Goal: Task Accomplishment & Management: Manage account settings

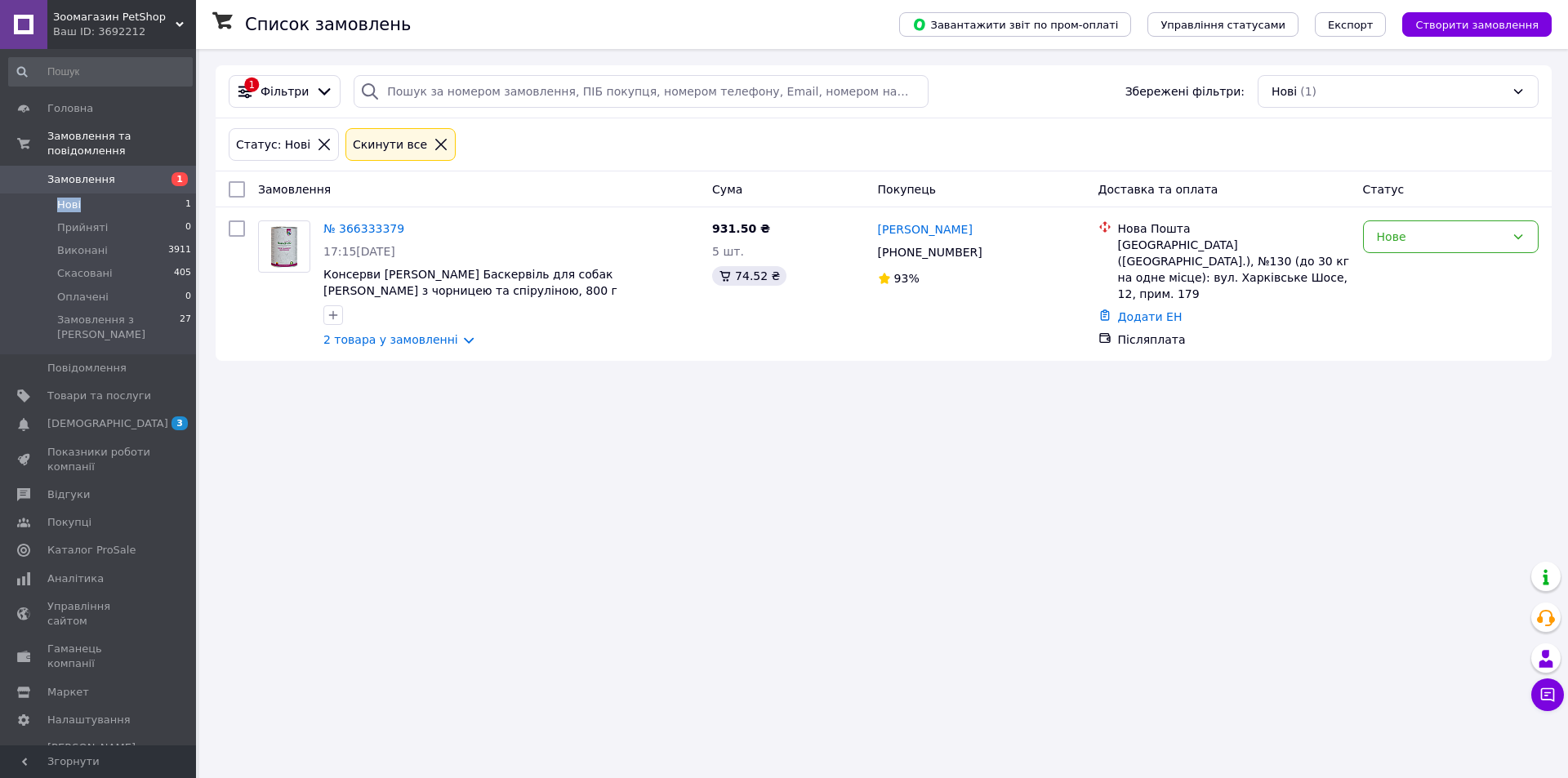
click at [68, 197] on span "Нові" at bounding box center [69, 204] width 24 height 14
click at [66, 243] on span "Виконані" at bounding box center [83, 250] width 51 height 14
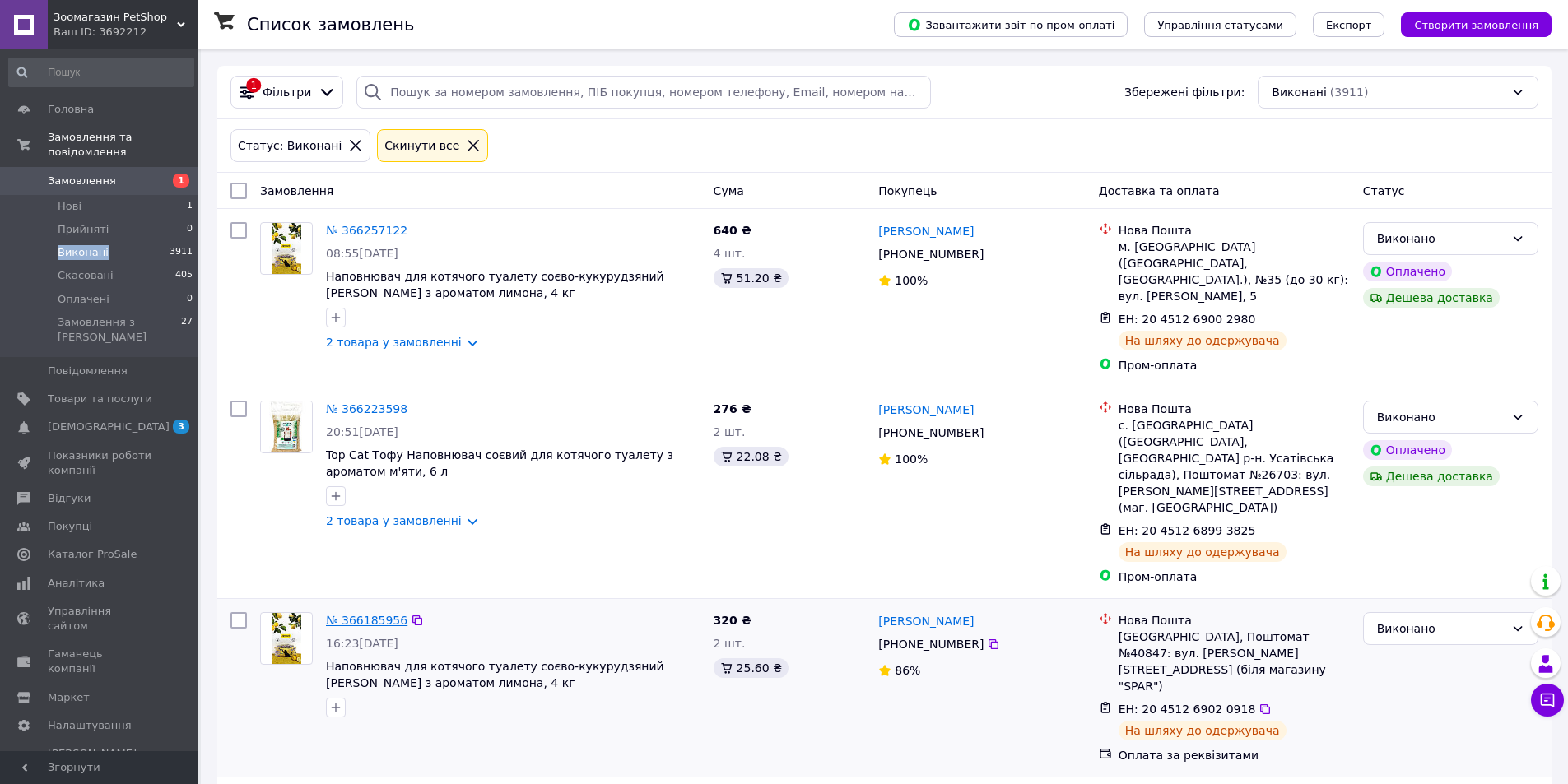
click at [379, 613] on link "№ 366185956" at bounding box center [366, 619] width 81 height 13
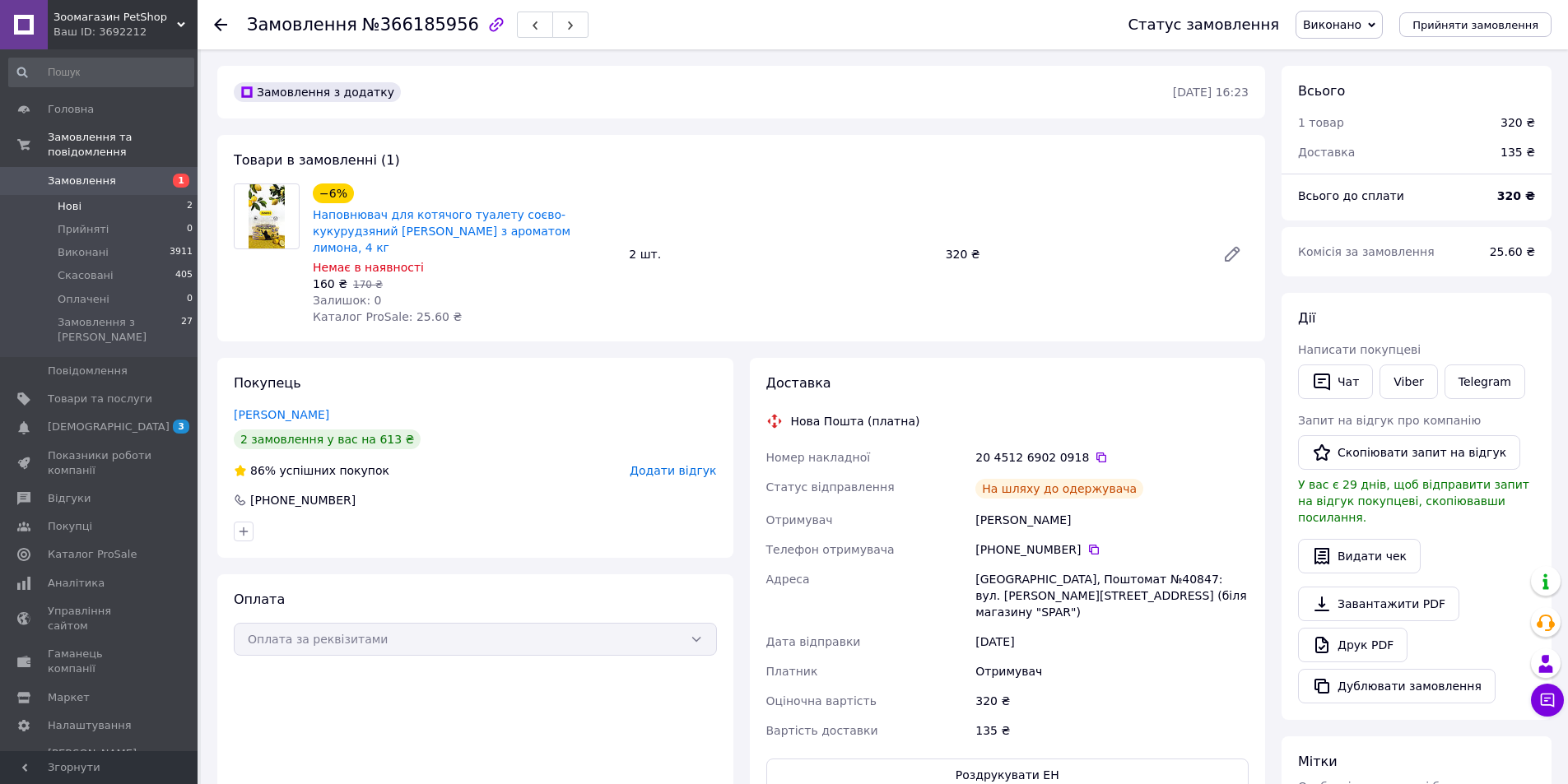
click at [69, 199] on span "Нові" at bounding box center [70, 206] width 24 height 15
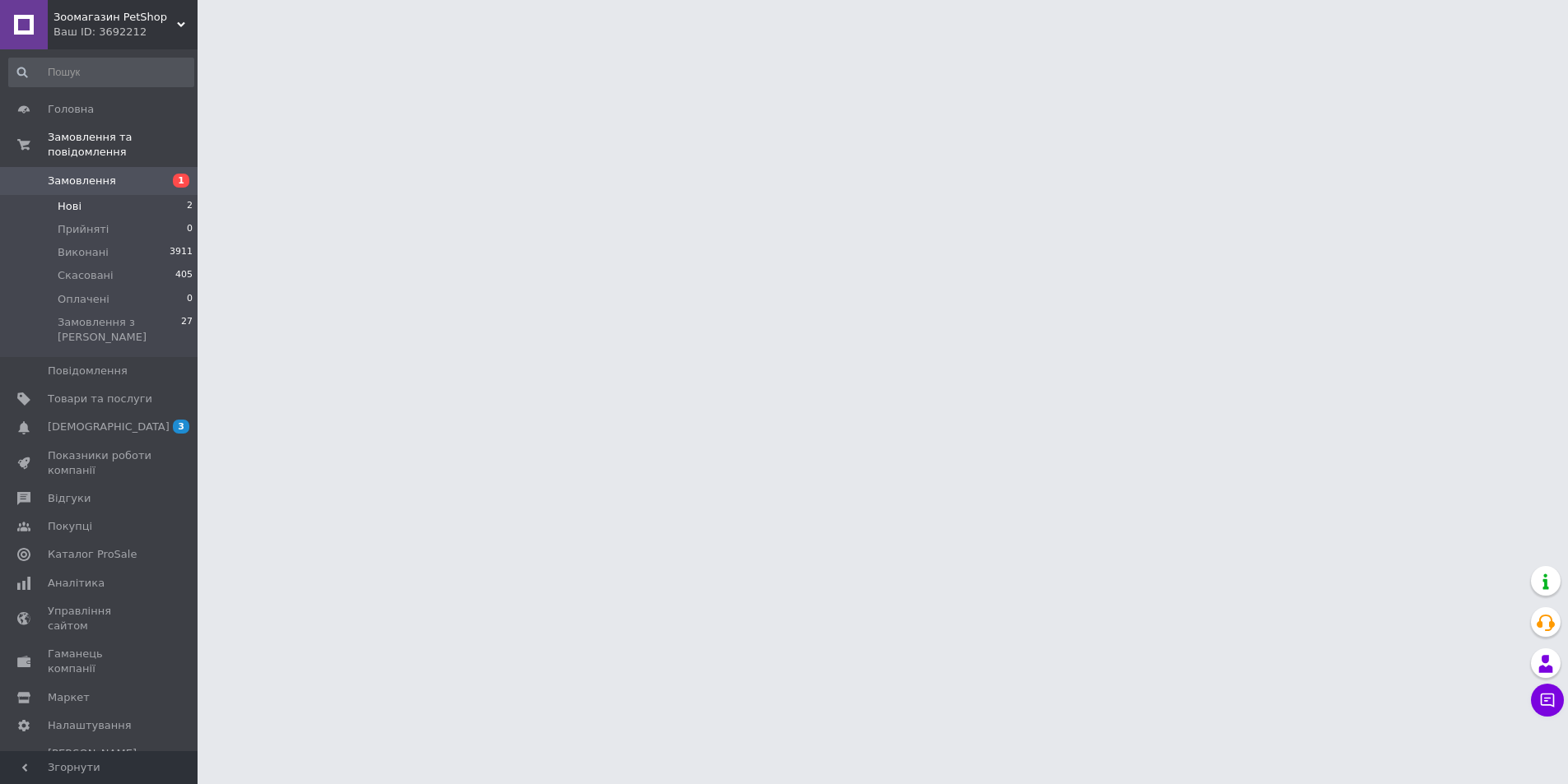
click at [69, 199] on span "Нові" at bounding box center [70, 206] width 24 height 15
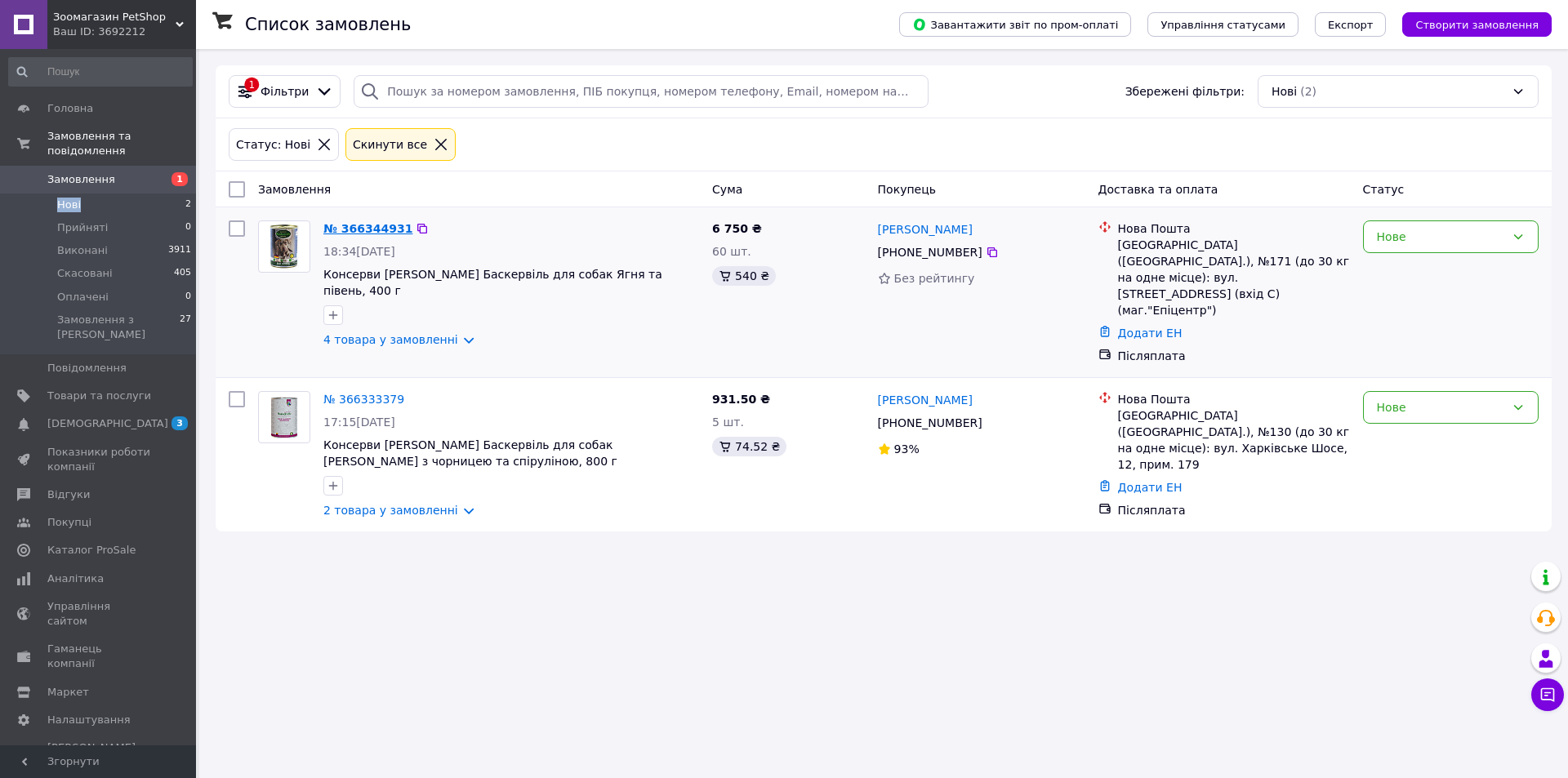
click at [377, 227] on link "№ 366344931" at bounding box center [368, 228] width 89 height 13
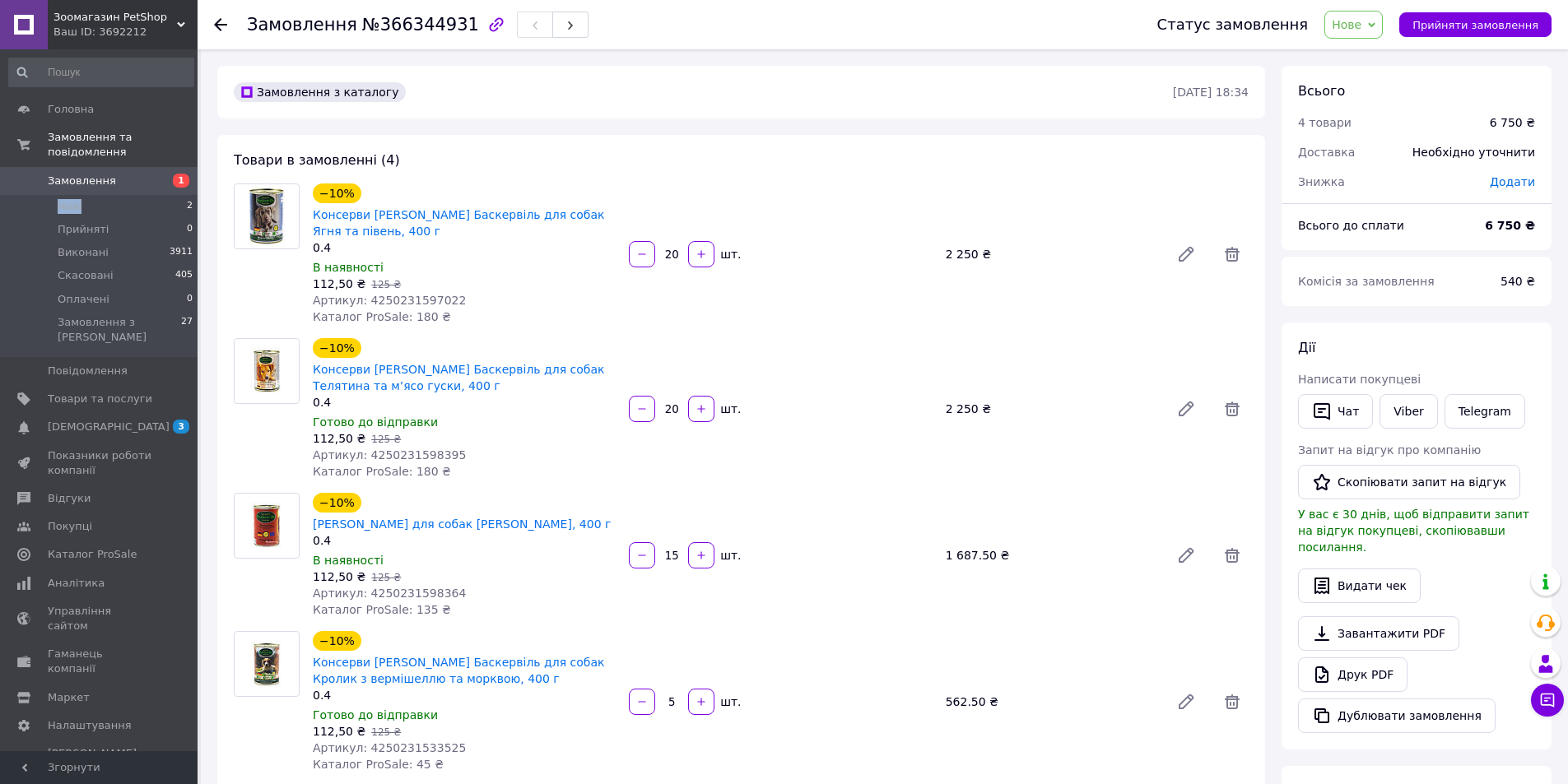
scroll to position [494, 0]
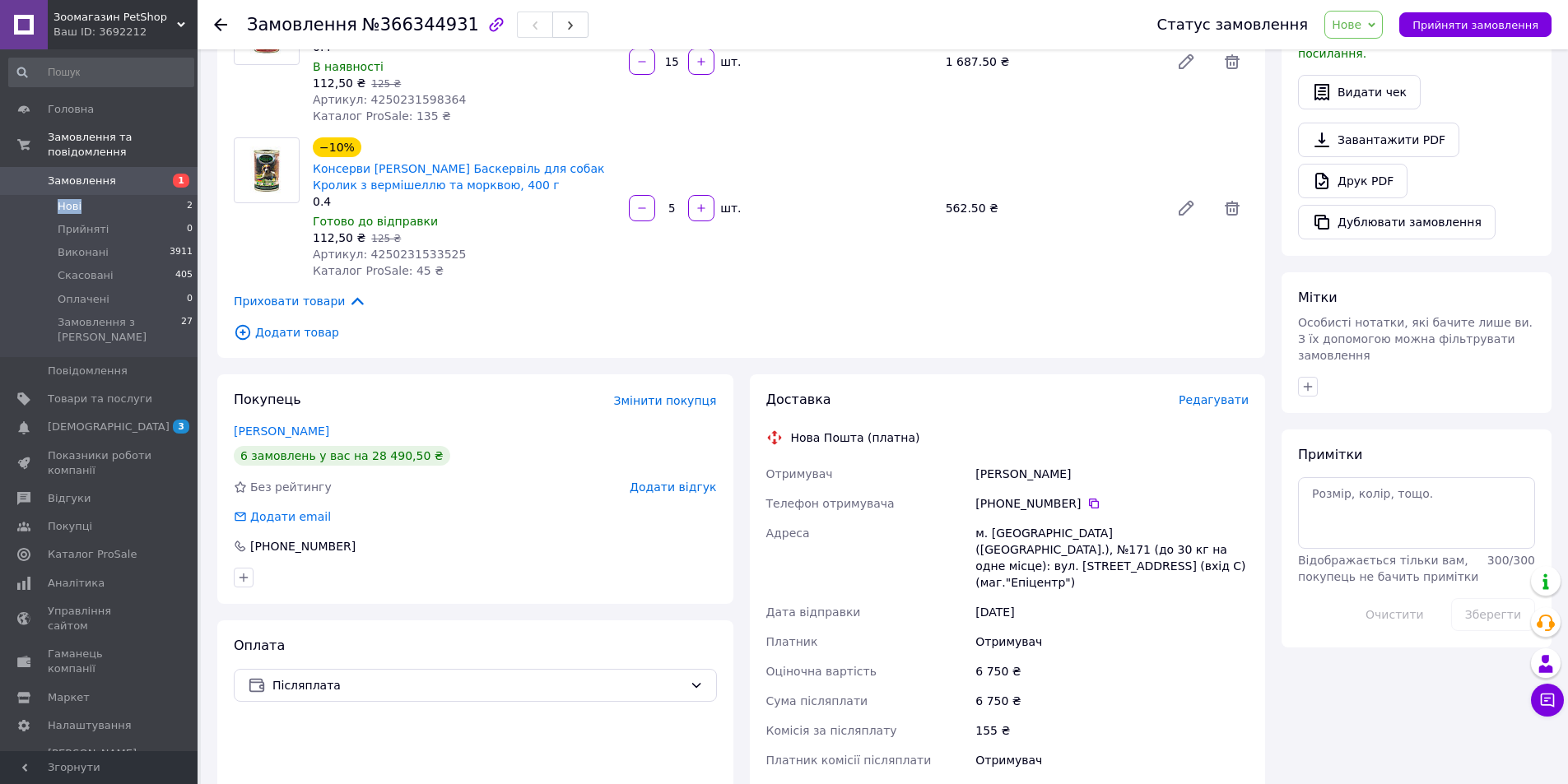
click at [63, 199] on span "Нові" at bounding box center [70, 206] width 24 height 15
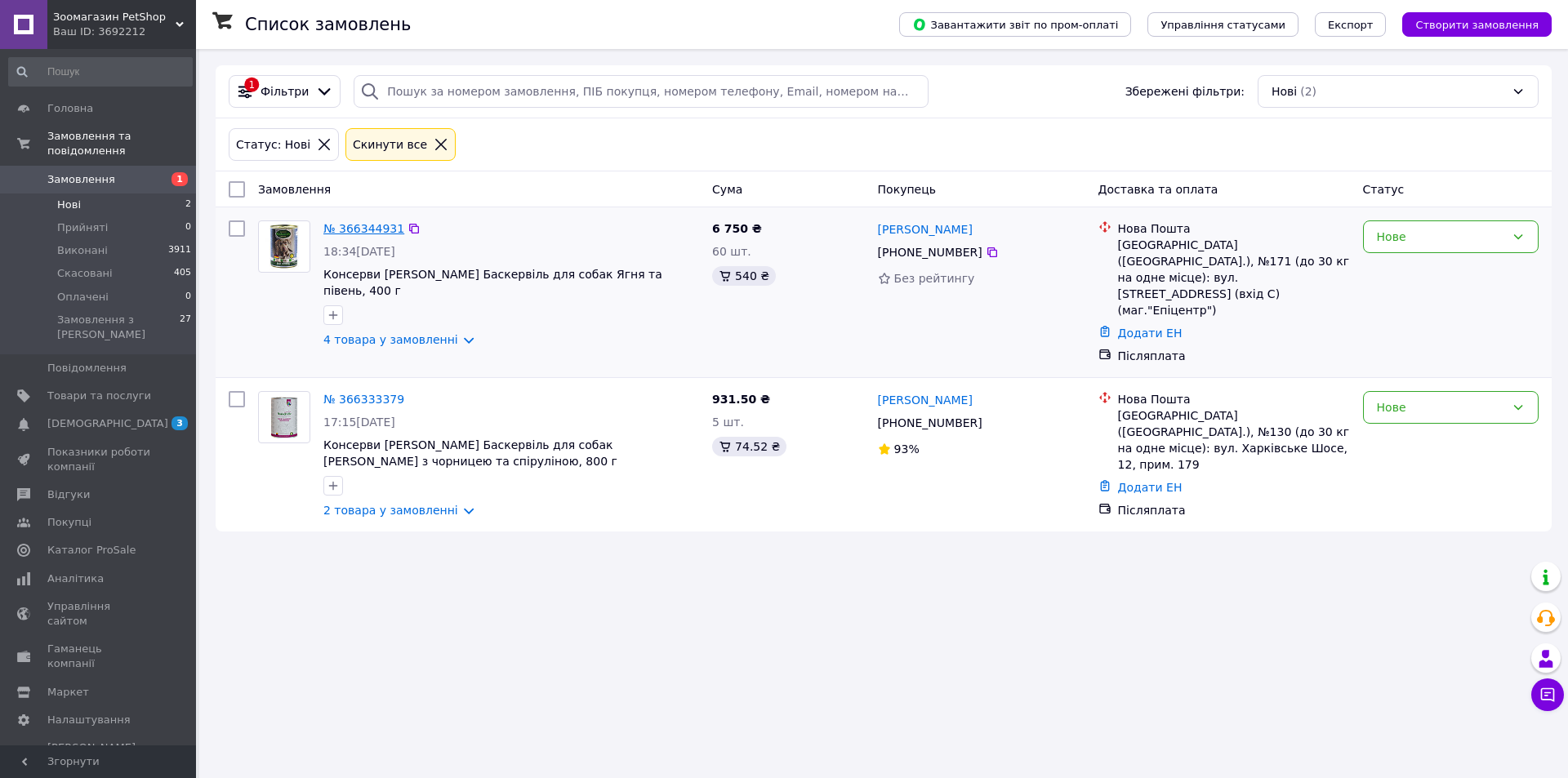
click at [346, 229] on link "№ 366344931" at bounding box center [363, 228] width 80 height 13
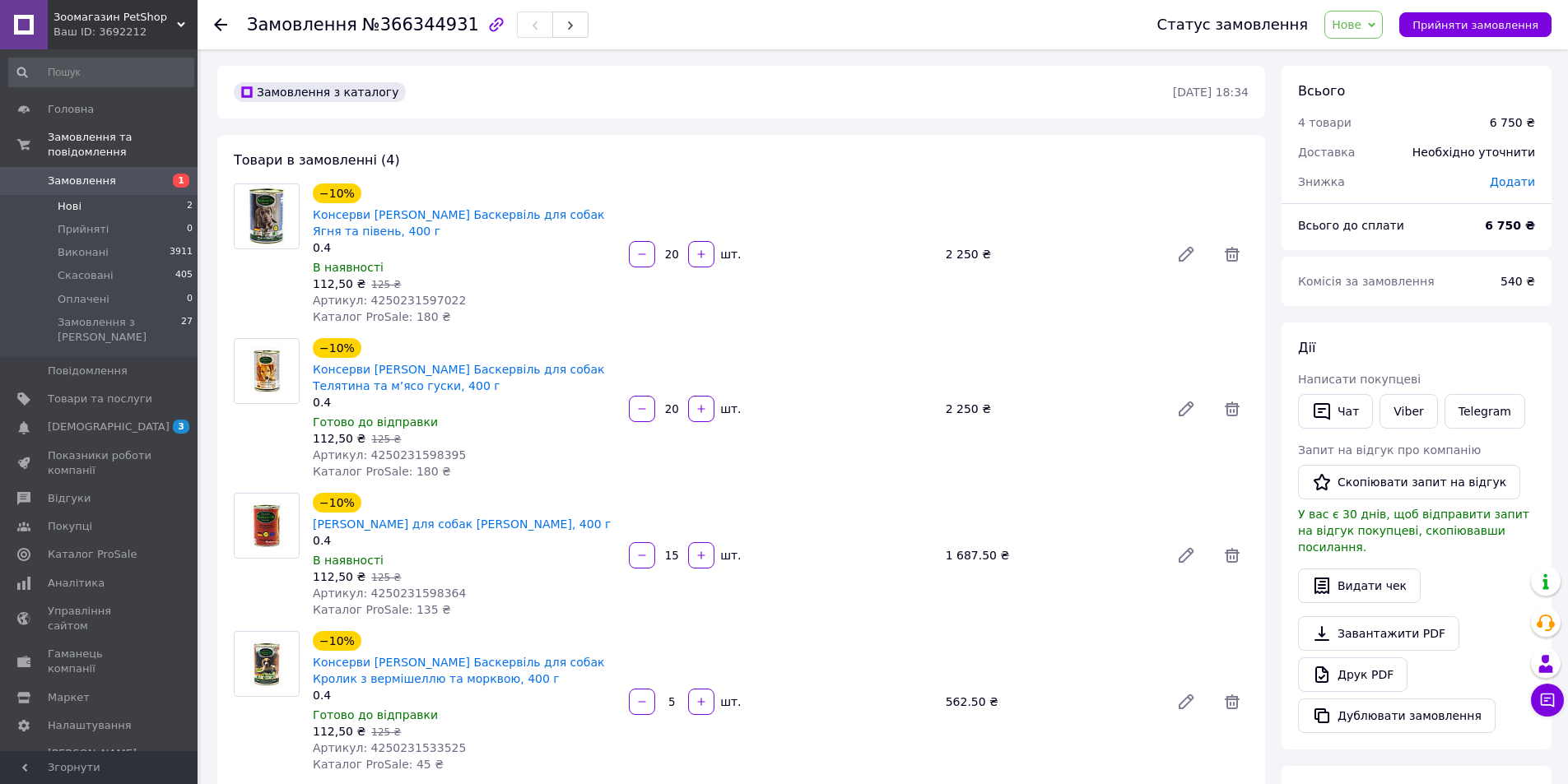
click at [64, 199] on span "Нові" at bounding box center [70, 206] width 24 height 15
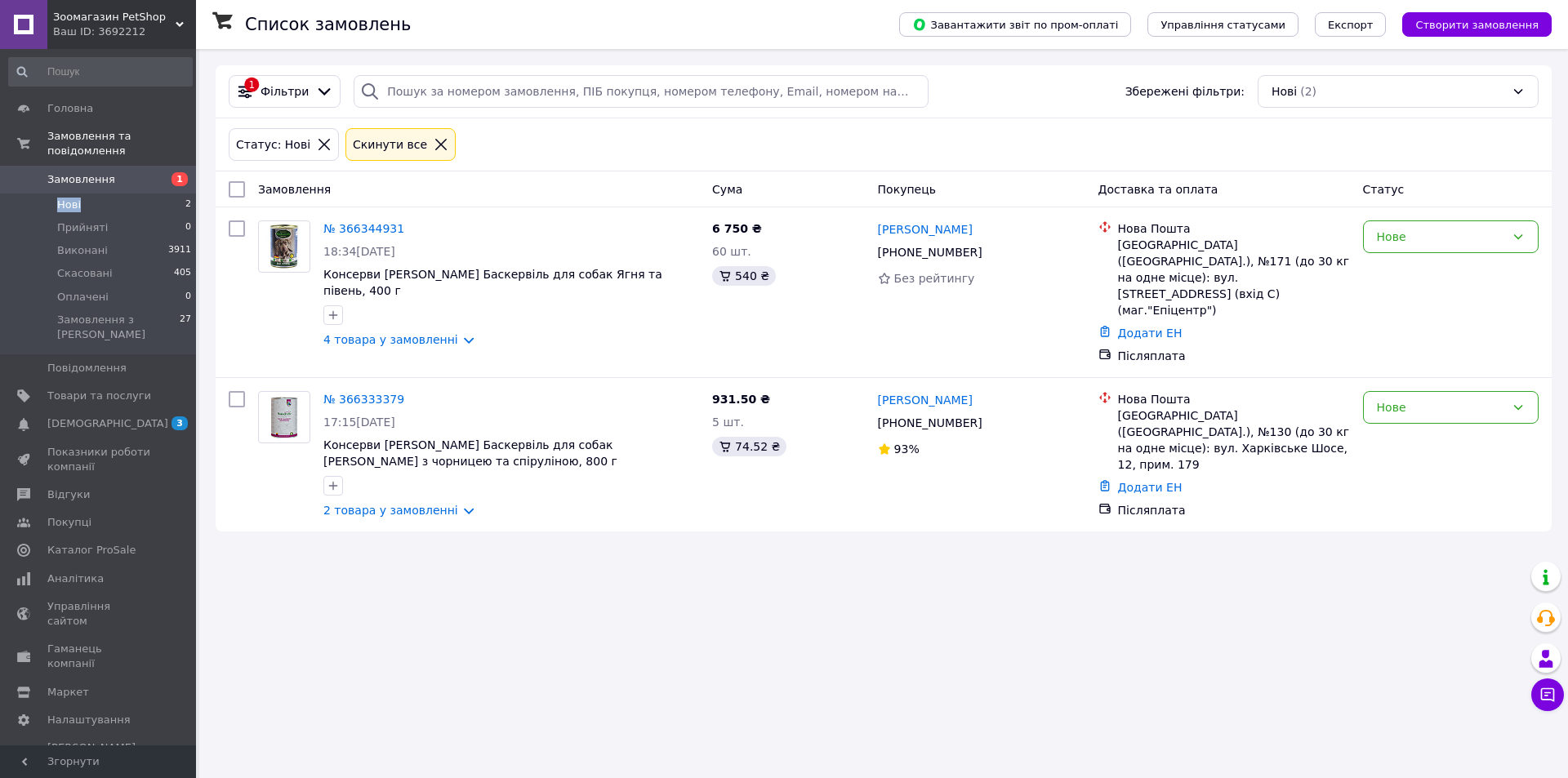
drag, startPoint x: 1406, startPoint y: 754, endPoint x: 1391, endPoint y: 417, distance: 337.3
click at [1410, 400] on div "Нове" at bounding box center [1451, 455] width 189 height 141
click at [74, 389] on span "Товари та послуги" at bounding box center [99, 395] width 103 height 14
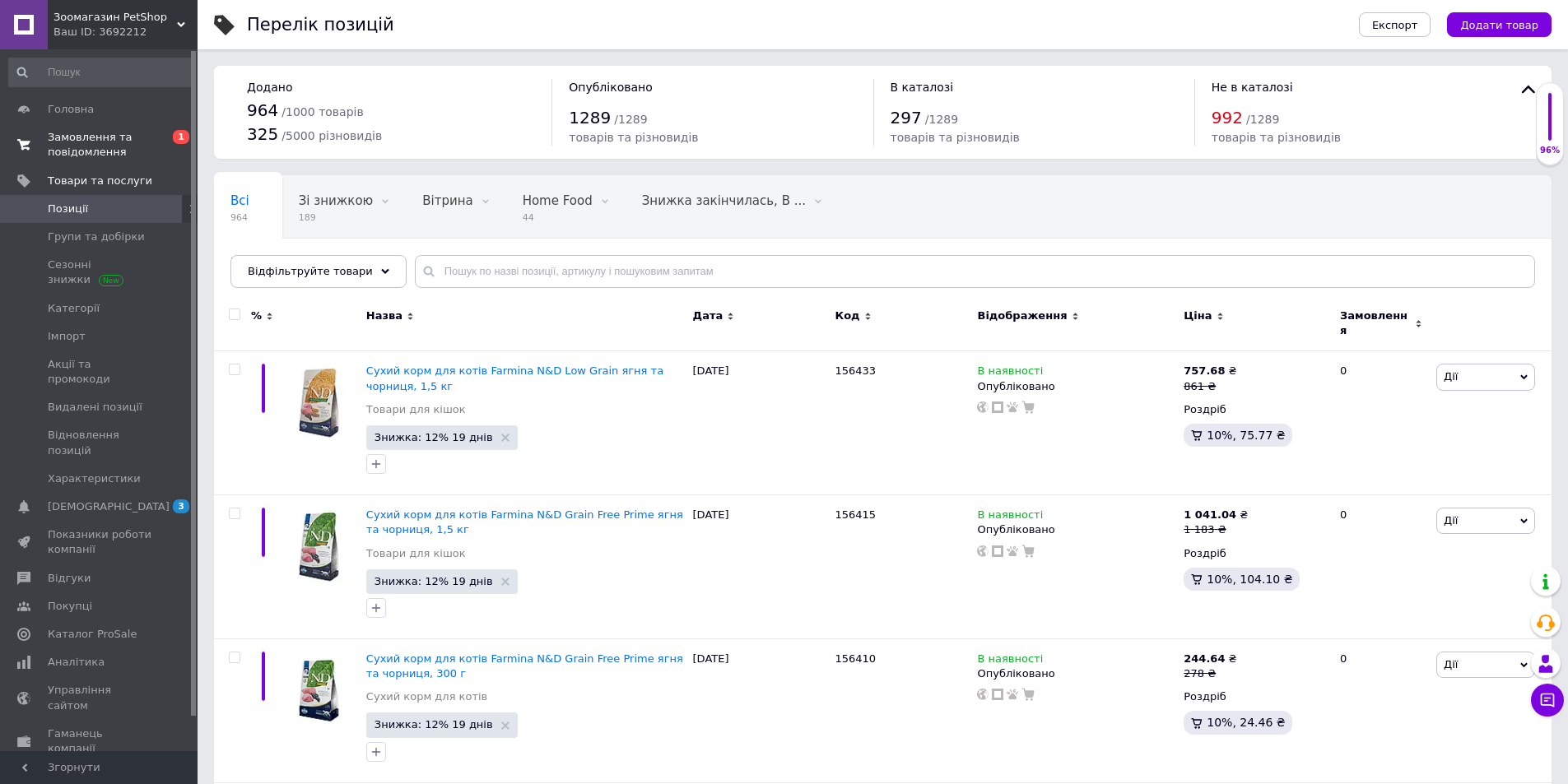
click at [63, 149] on span "Замовлення та повідомлення" at bounding box center [100, 144] width 104 height 30
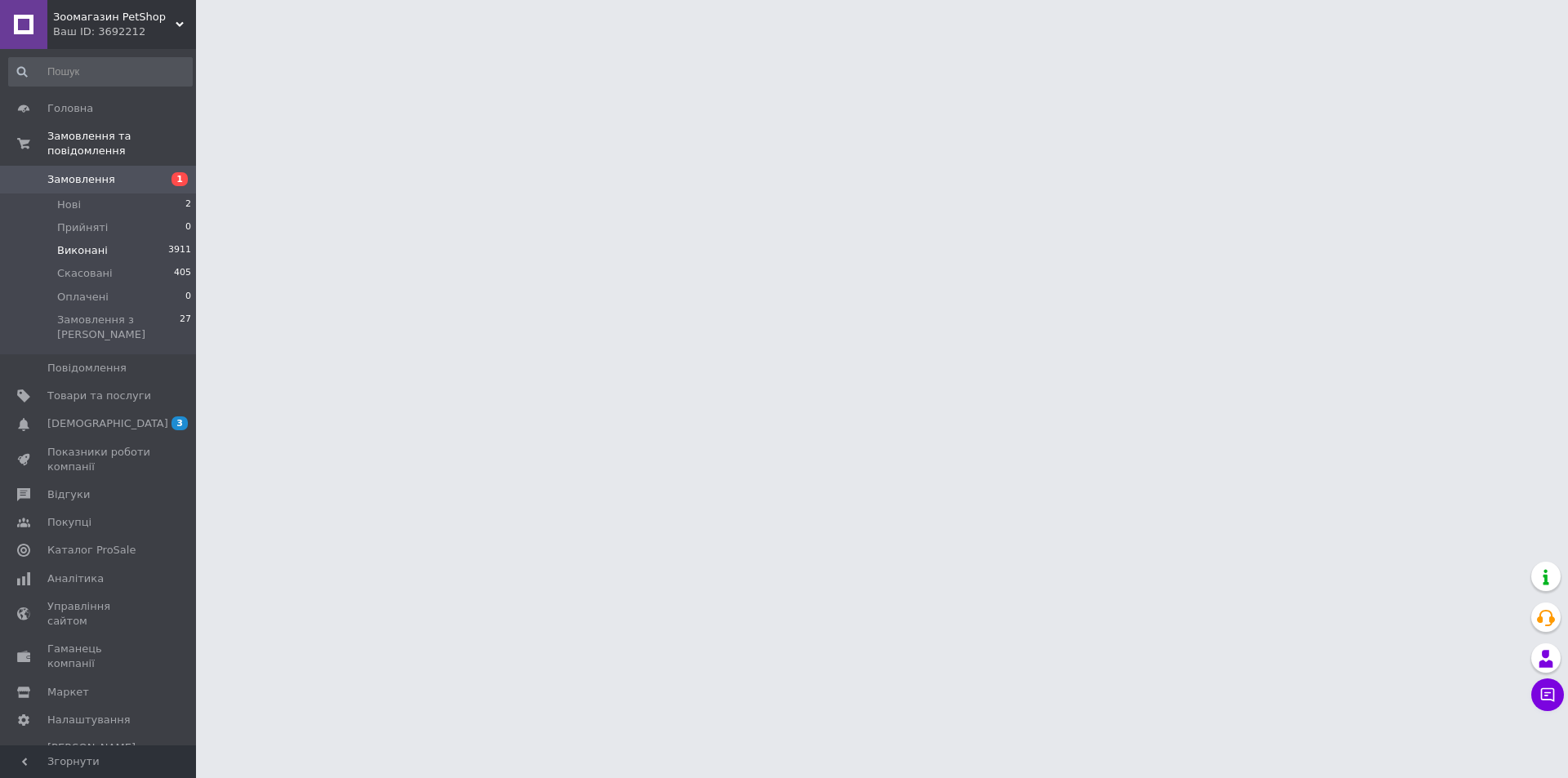
click at [65, 243] on span "Виконані" at bounding box center [83, 250] width 51 height 14
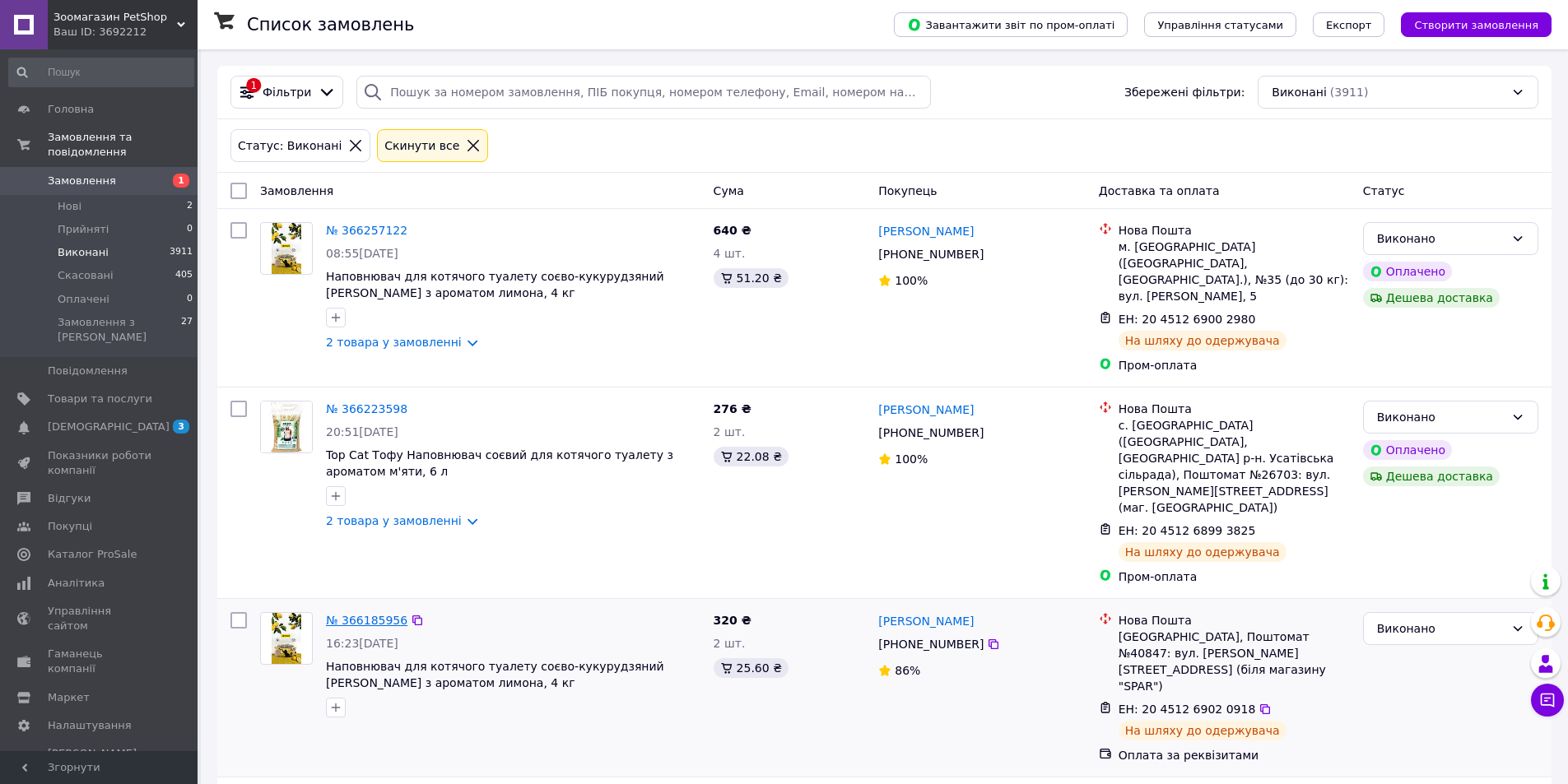
click at [373, 613] on link "№ 366185956" at bounding box center [366, 619] width 81 height 13
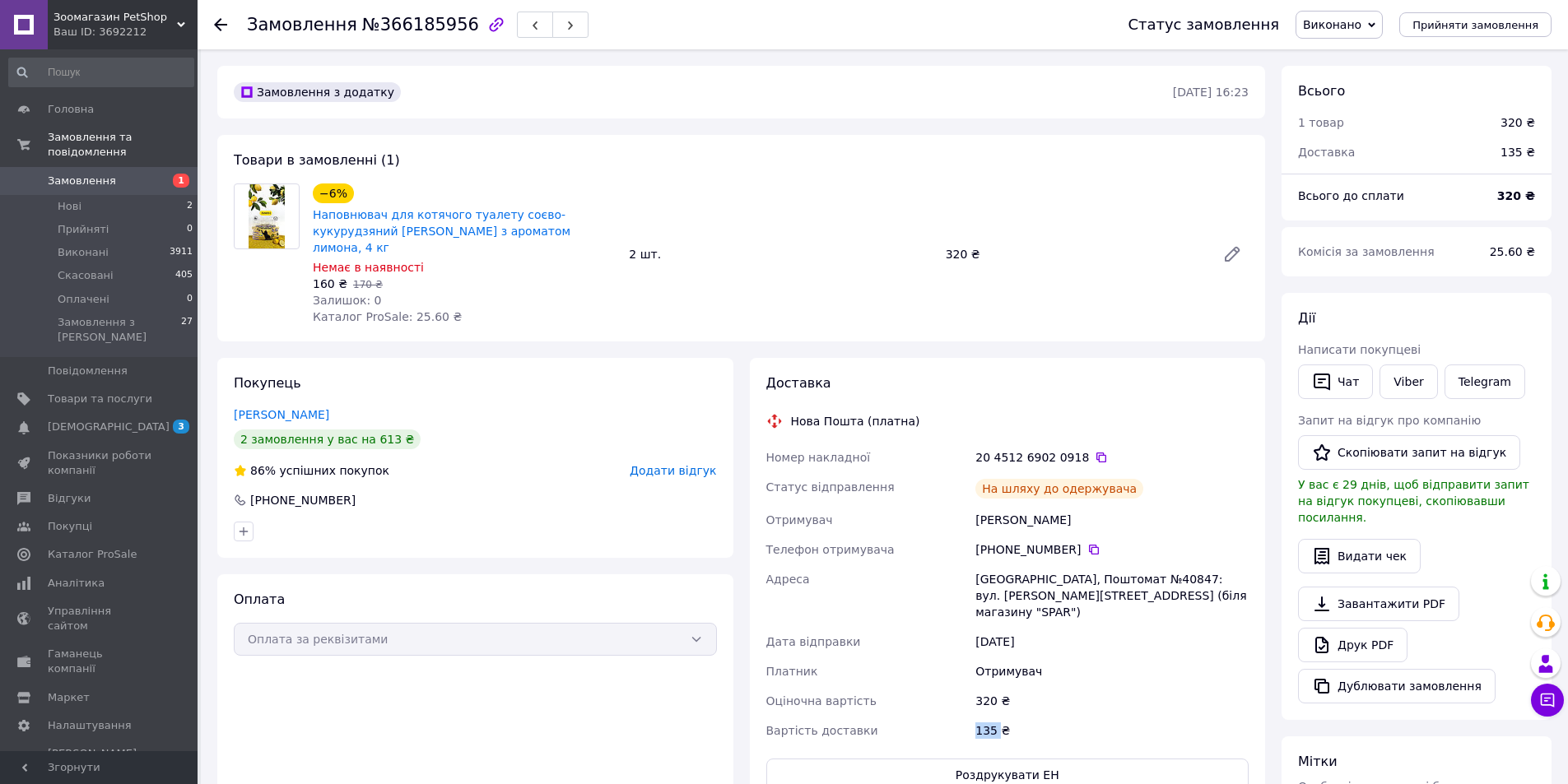
drag, startPoint x: 976, startPoint y: 695, endPoint x: 1001, endPoint y: 695, distance: 25.0
click at [1001, 716] on div "135 ₴" at bounding box center [1112, 730] width 280 height 30
click at [69, 199] on span "Нові" at bounding box center [70, 206] width 24 height 15
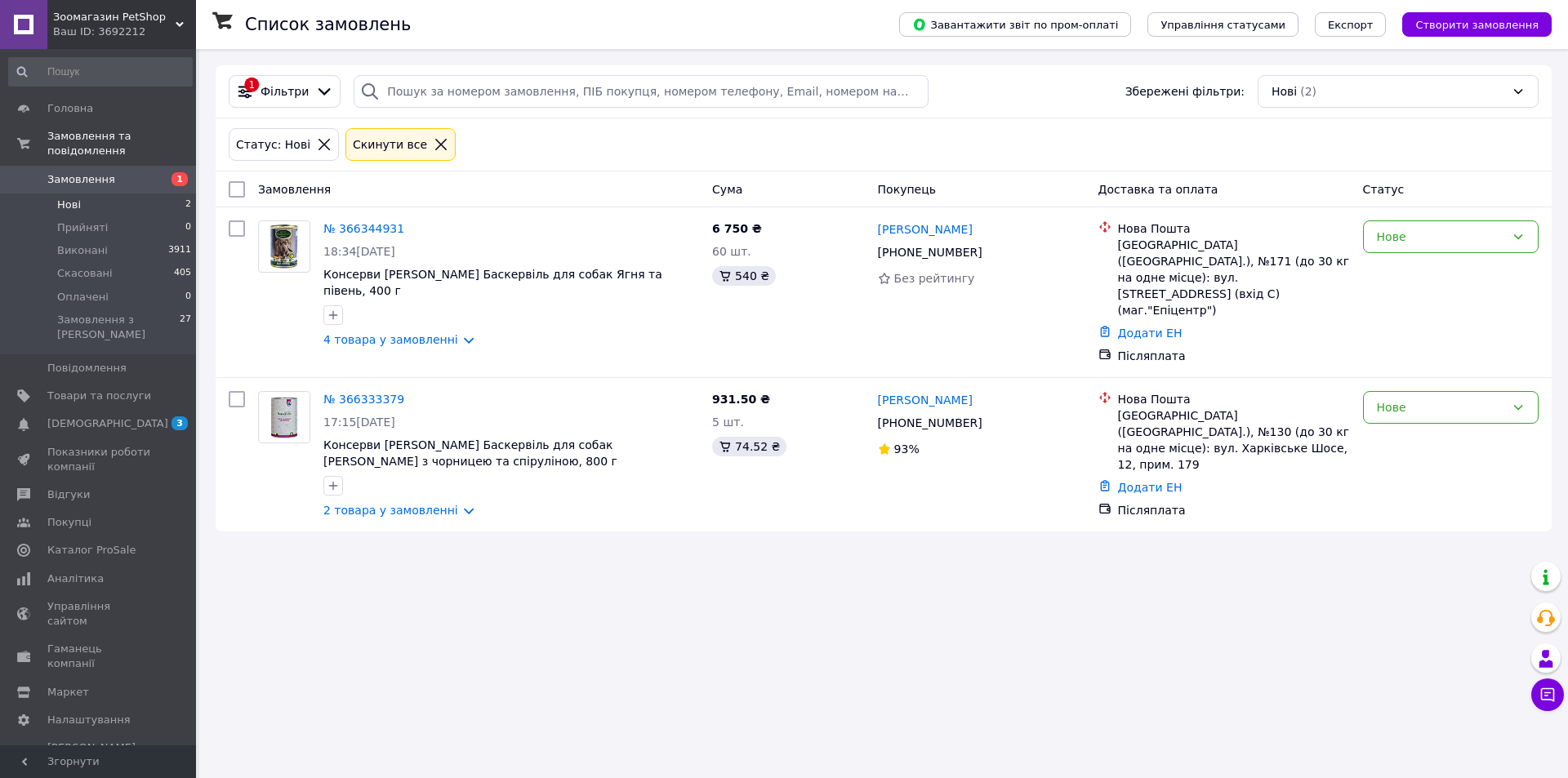
click at [59, 197] on span "Нові" at bounding box center [69, 204] width 24 height 14
click at [75, 243] on span "Виконані" at bounding box center [83, 250] width 51 height 14
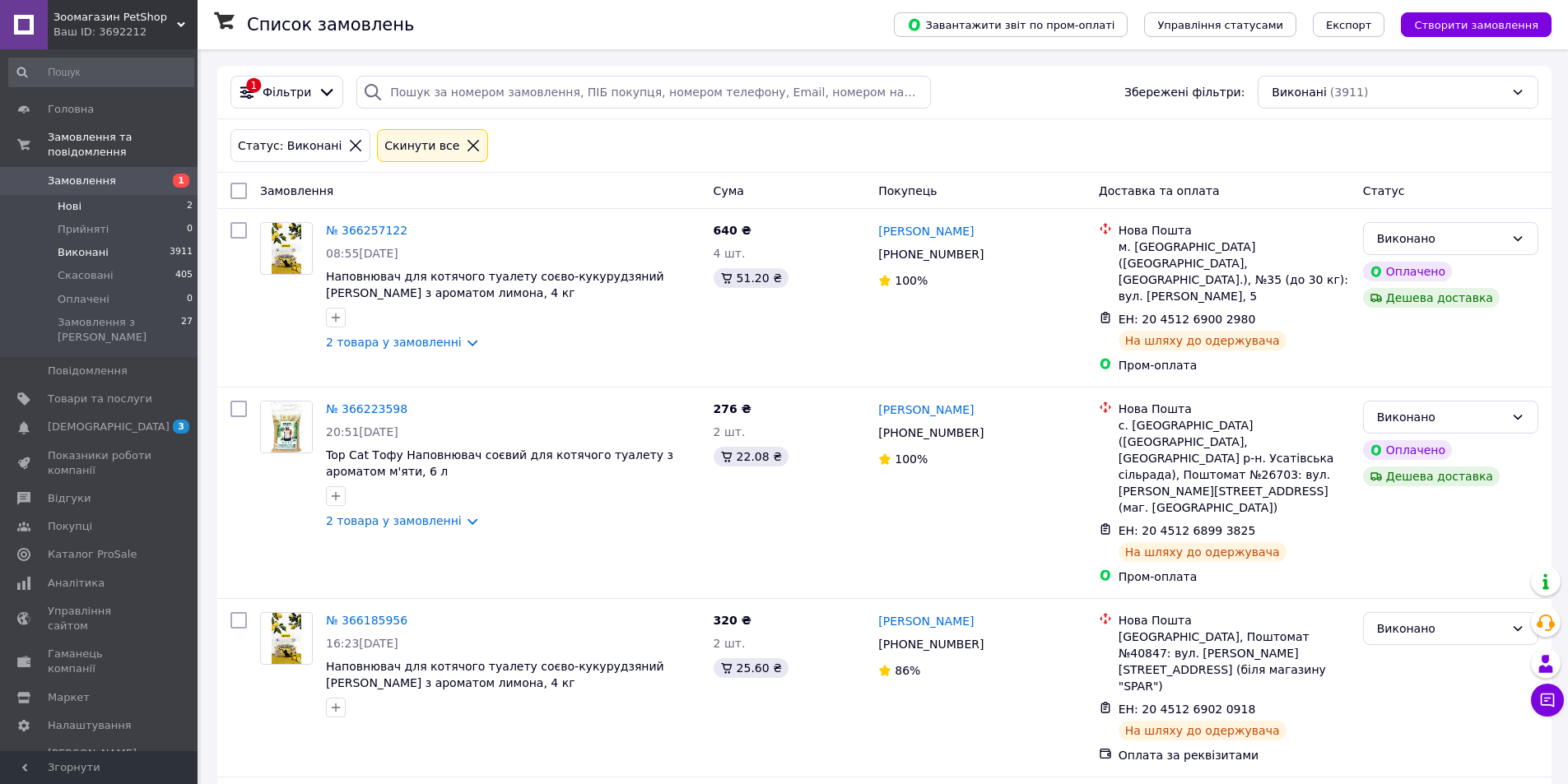
click at [64, 199] on span "Нові" at bounding box center [70, 206] width 24 height 15
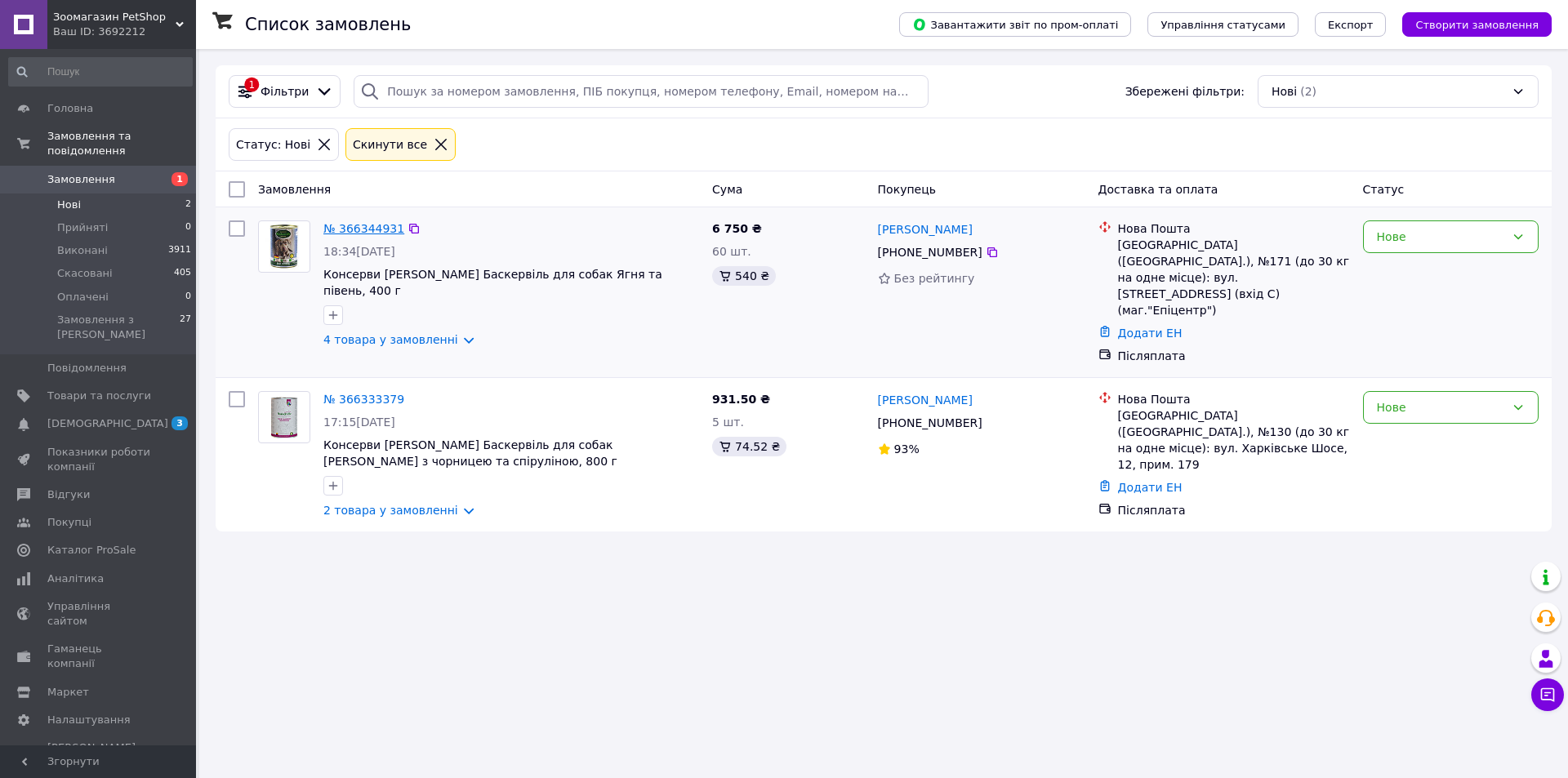
click at [357, 229] on link "№ 366344931" at bounding box center [363, 228] width 80 height 13
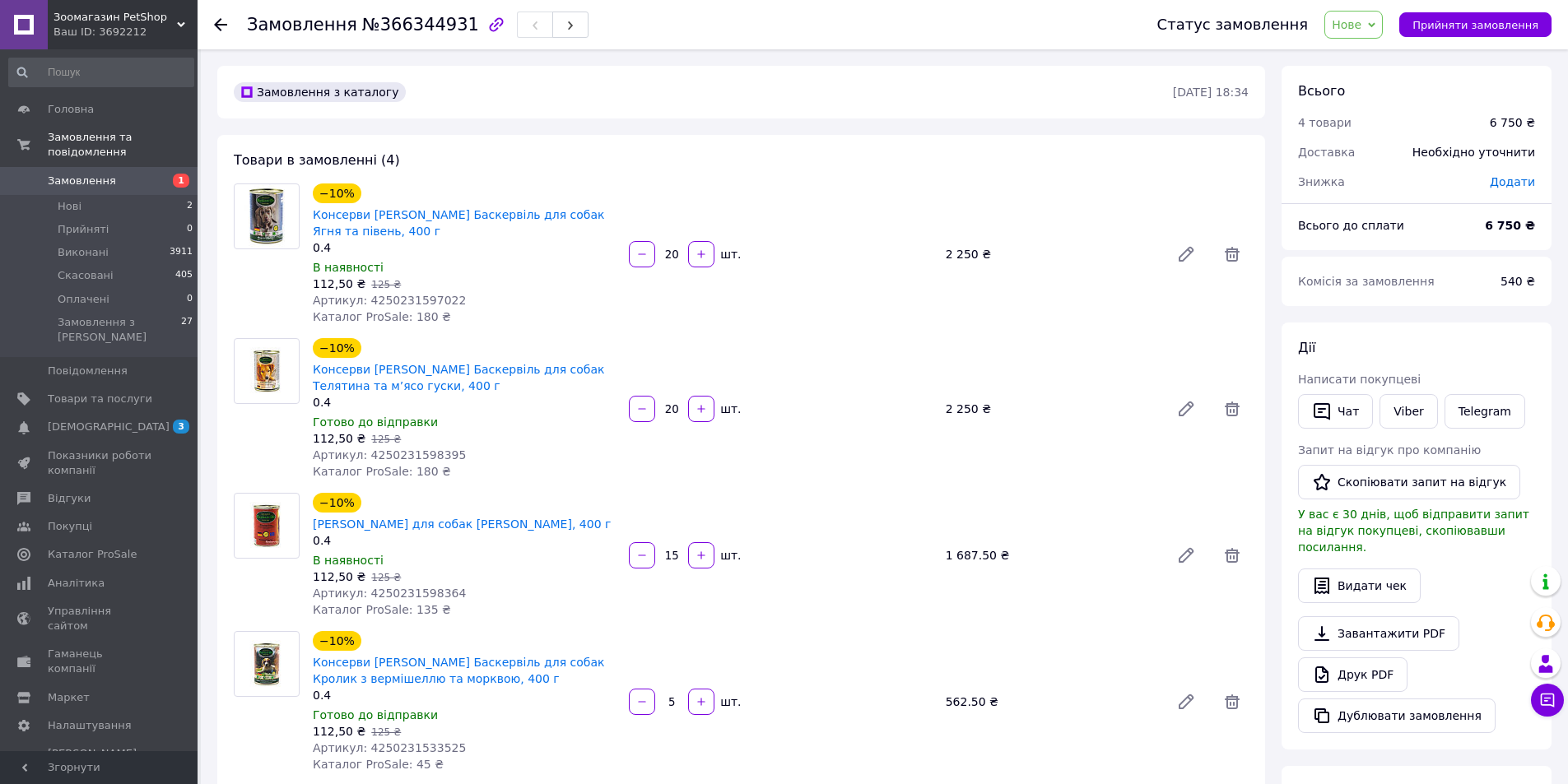
click at [398, 299] on span "Артикул: 4250231597022" at bounding box center [388, 299] width 153 height 13
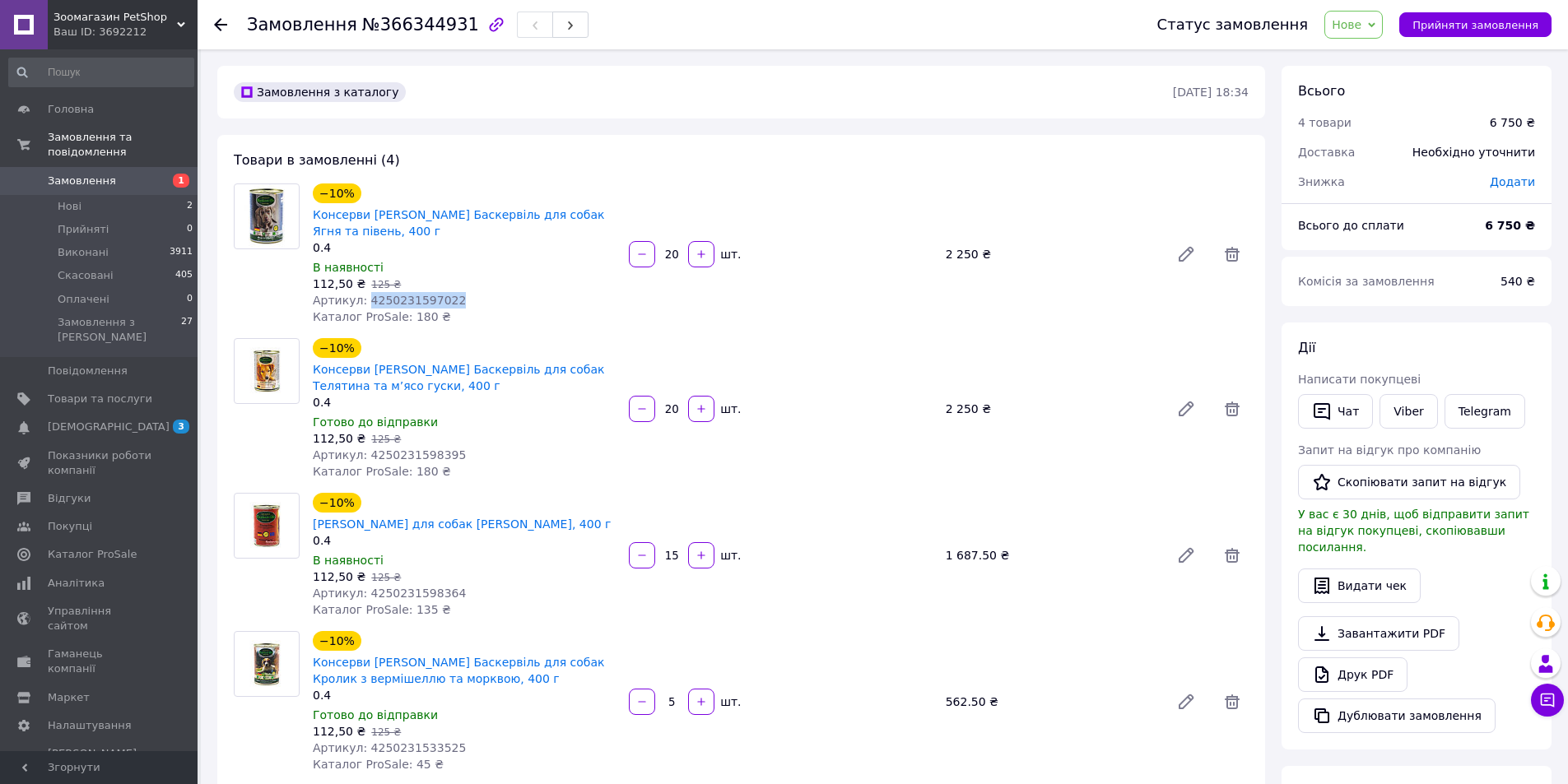
copy span "4250231597022"
click at [426, 452] on span "Артикул: 4250231598395" at bounding box center [388, 455] width 153 height 13
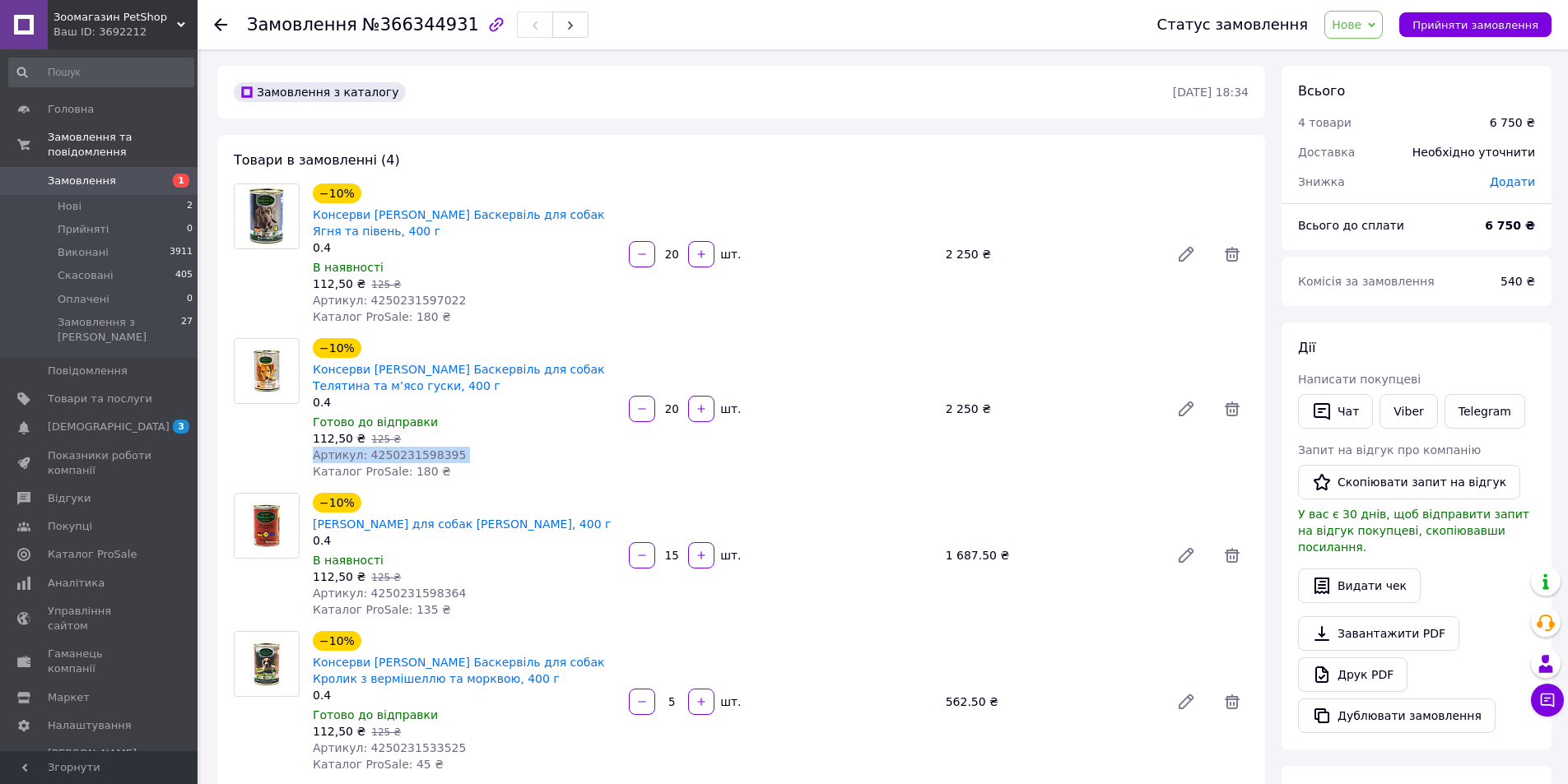
click at [426, 452] on span "Артикул: 4250231598395" at bounding box center [388, 455] width 153 height 13
click at [433, 600] on span "Артикул: 4250231598364" at bounding box center [388, 593] width 153 height 13
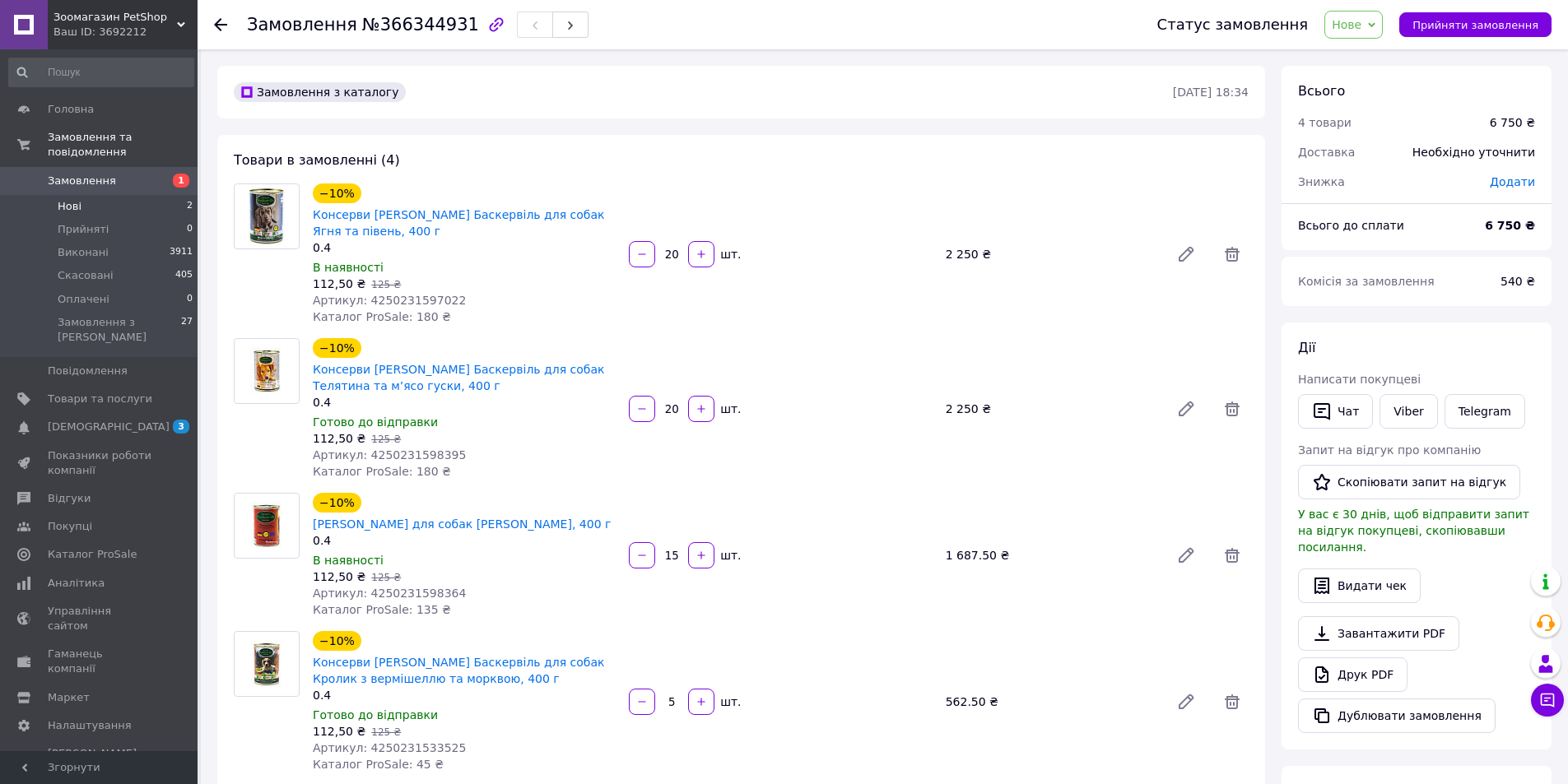
click at [69, 199] on span "Нові" at bounding box center [70, 206] width 24 height 15
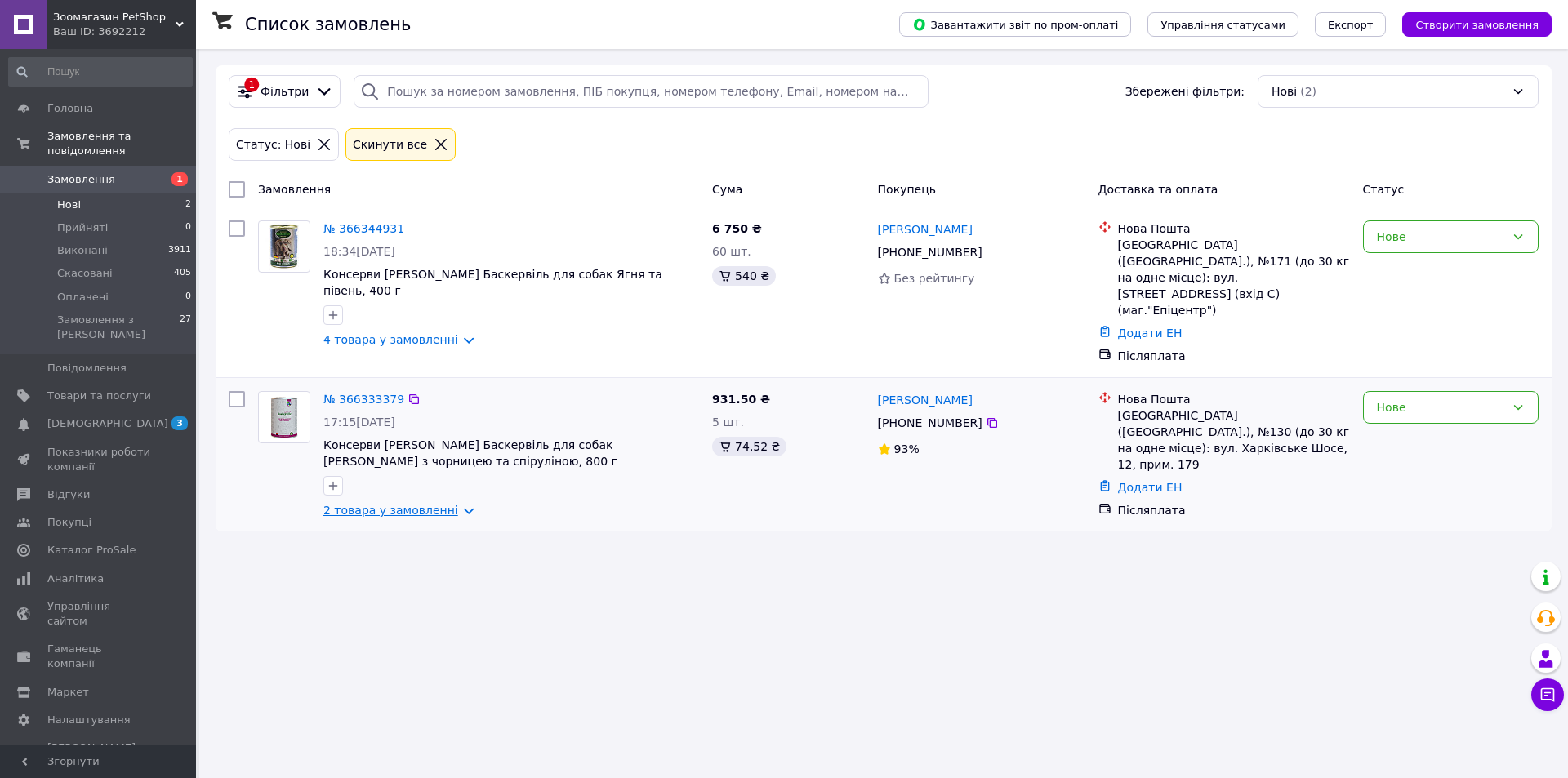
click at [399, 504] on link "2 товара у замовленні" at bounding box center [391, 510] width 135 height 13
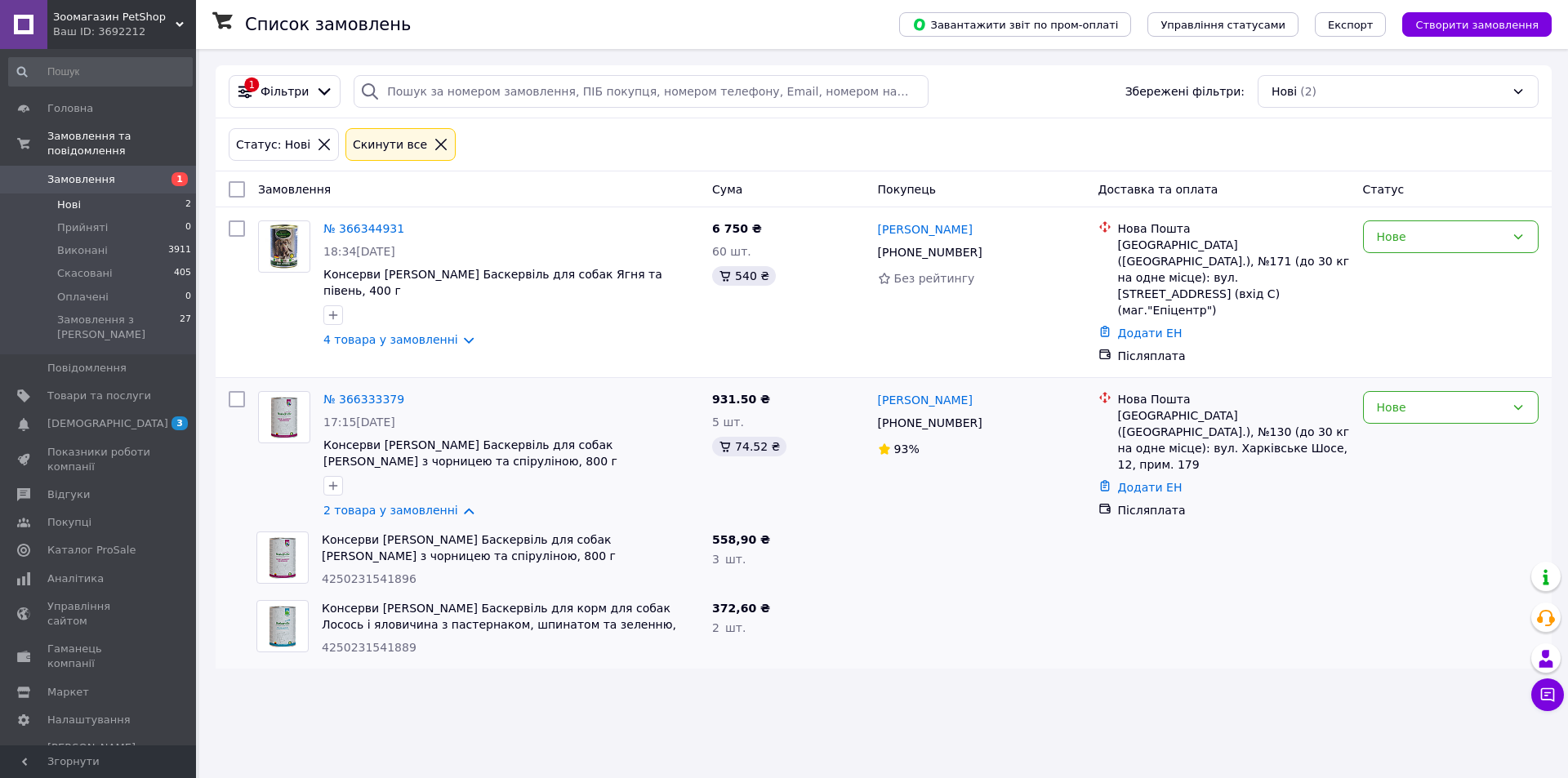
click at [71, 197] on span "Нові" at bounding box center [69, 204] width 24 height 14
click at [72, 197] on span "Нові" at bounding box center [69, 204] width 24 height 14
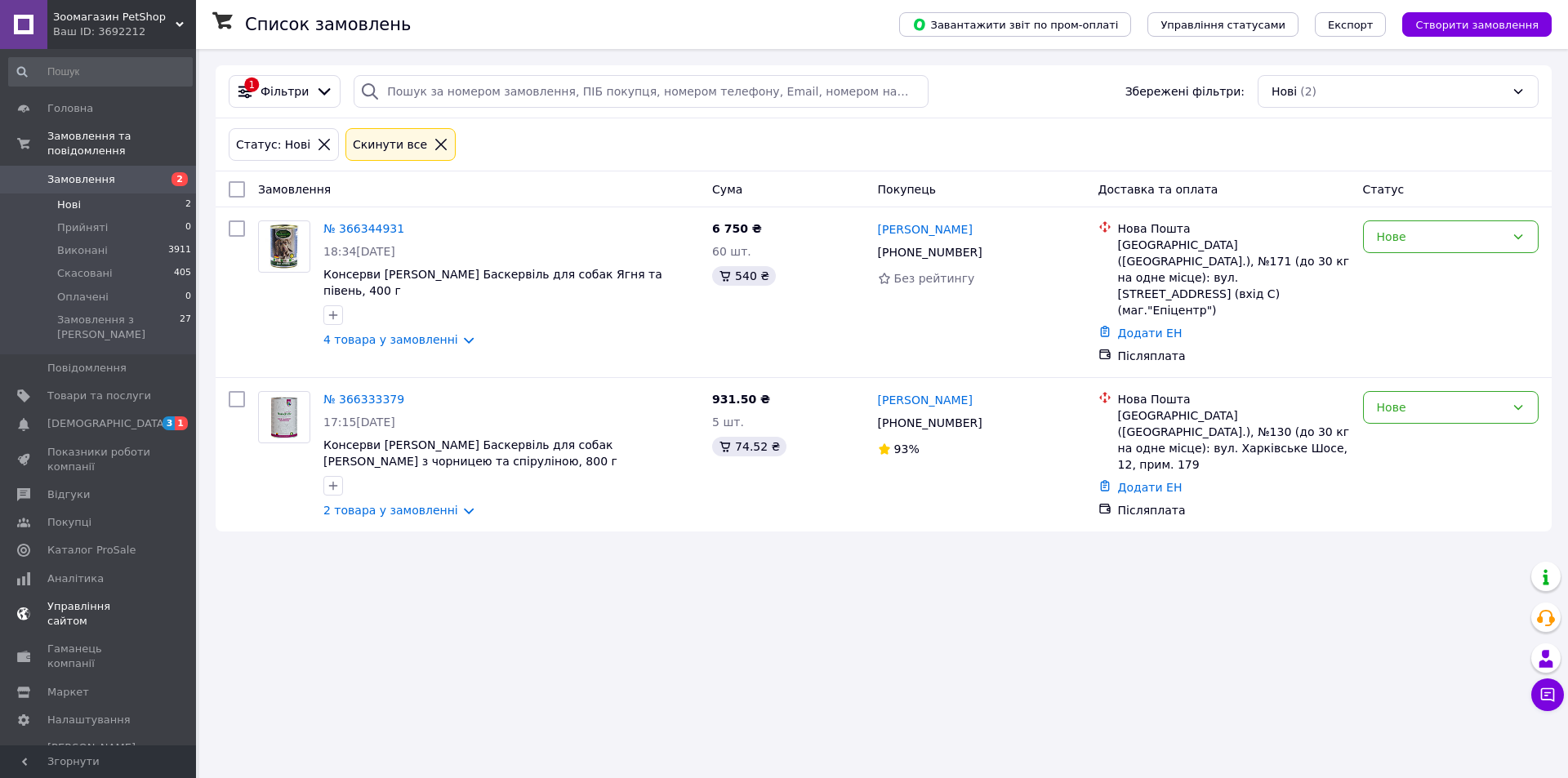
click at [81, 417] on span "[DEMOGRAPHIC_DATA]" at bounding box center [108, 423] width 121 height 14
click at [81, 599] on span "Управління сайтом" at bounding box center [99, 614] width 103 height 30
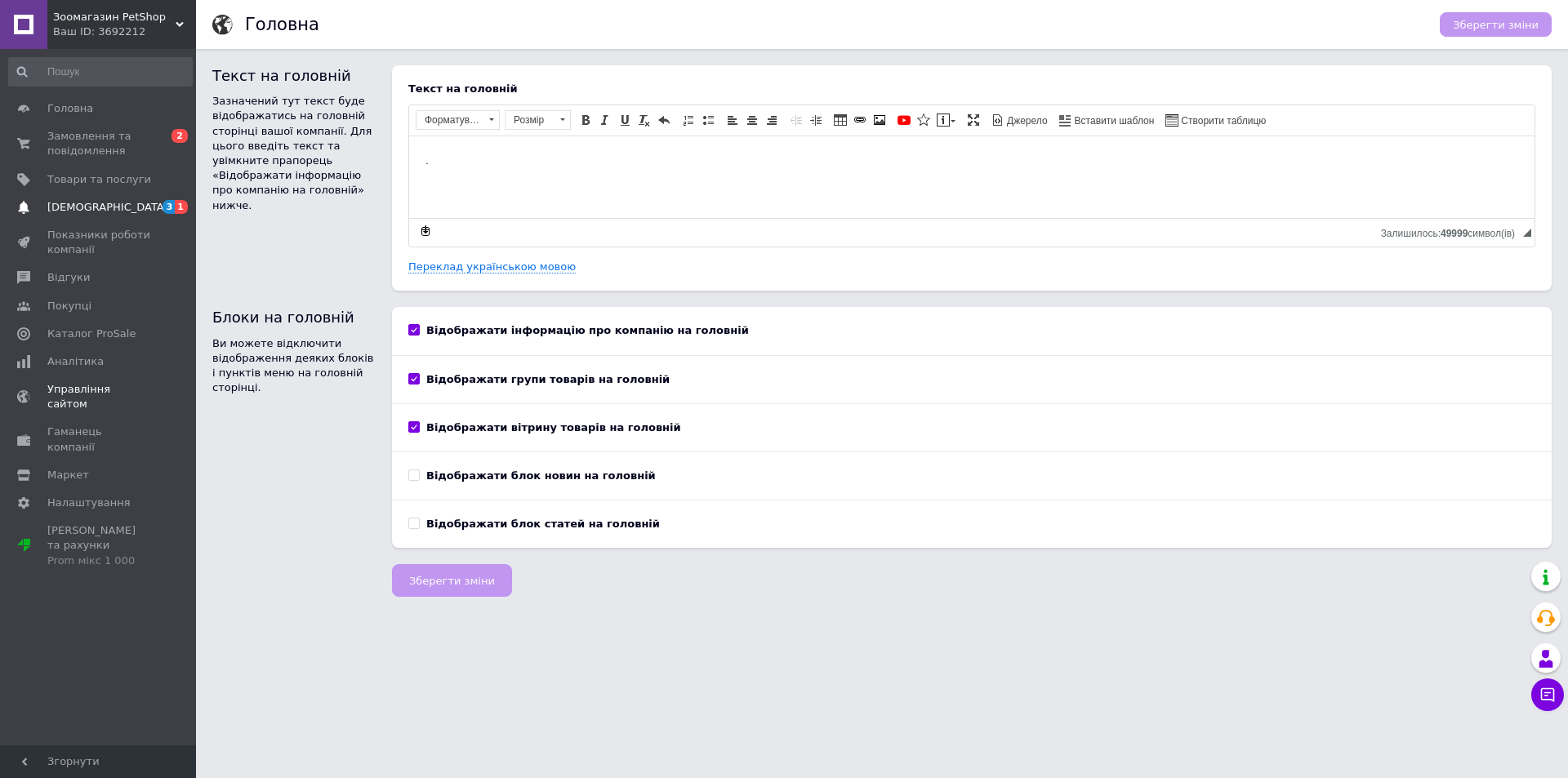
click at [73, 207] on span "[DEMOGRAPHIC_DATA]" at bounding box center [108, 207] width 121 height 14
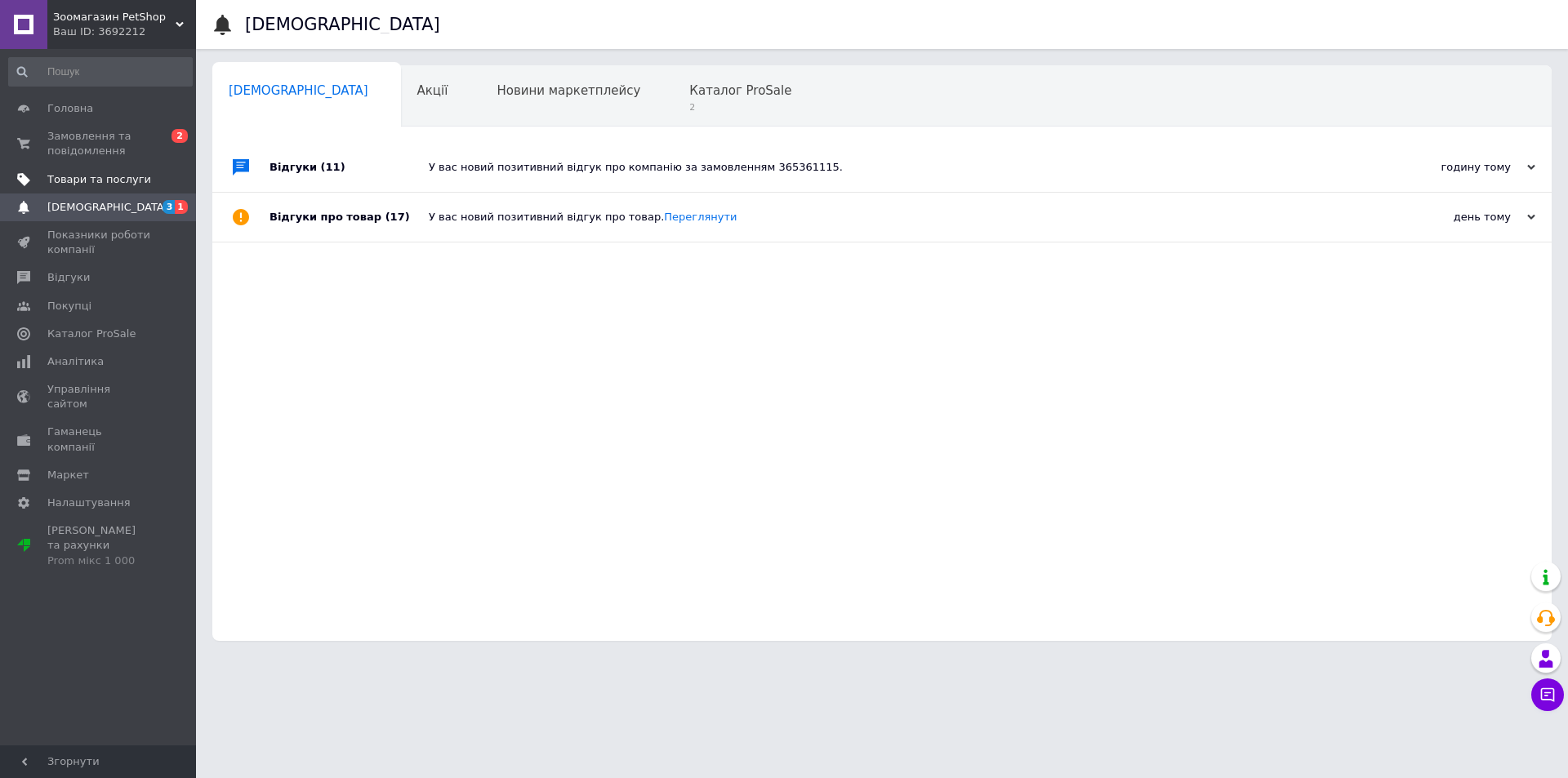
click at [78, 172] on span "Товари та послуги" at bounding box center [99, 179] width 103 height 14
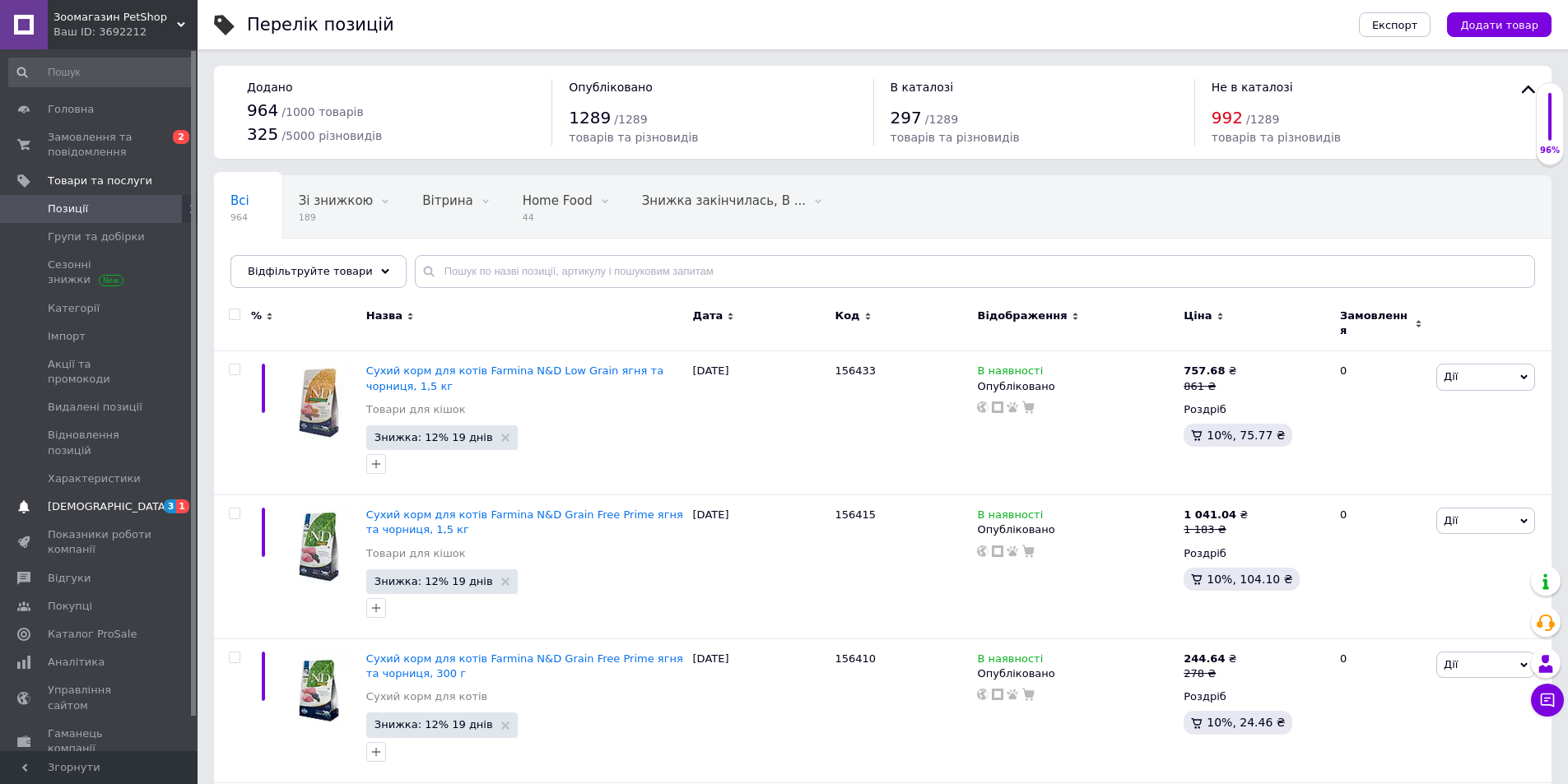
click at [79, 499] on span "[DEMOGRAPHIC_DATA]" at bounding box center [108, 506] width 122 height 15
click at [79, 763] on link "Маркет" at bounding box center [101, 776] width 202 height 28
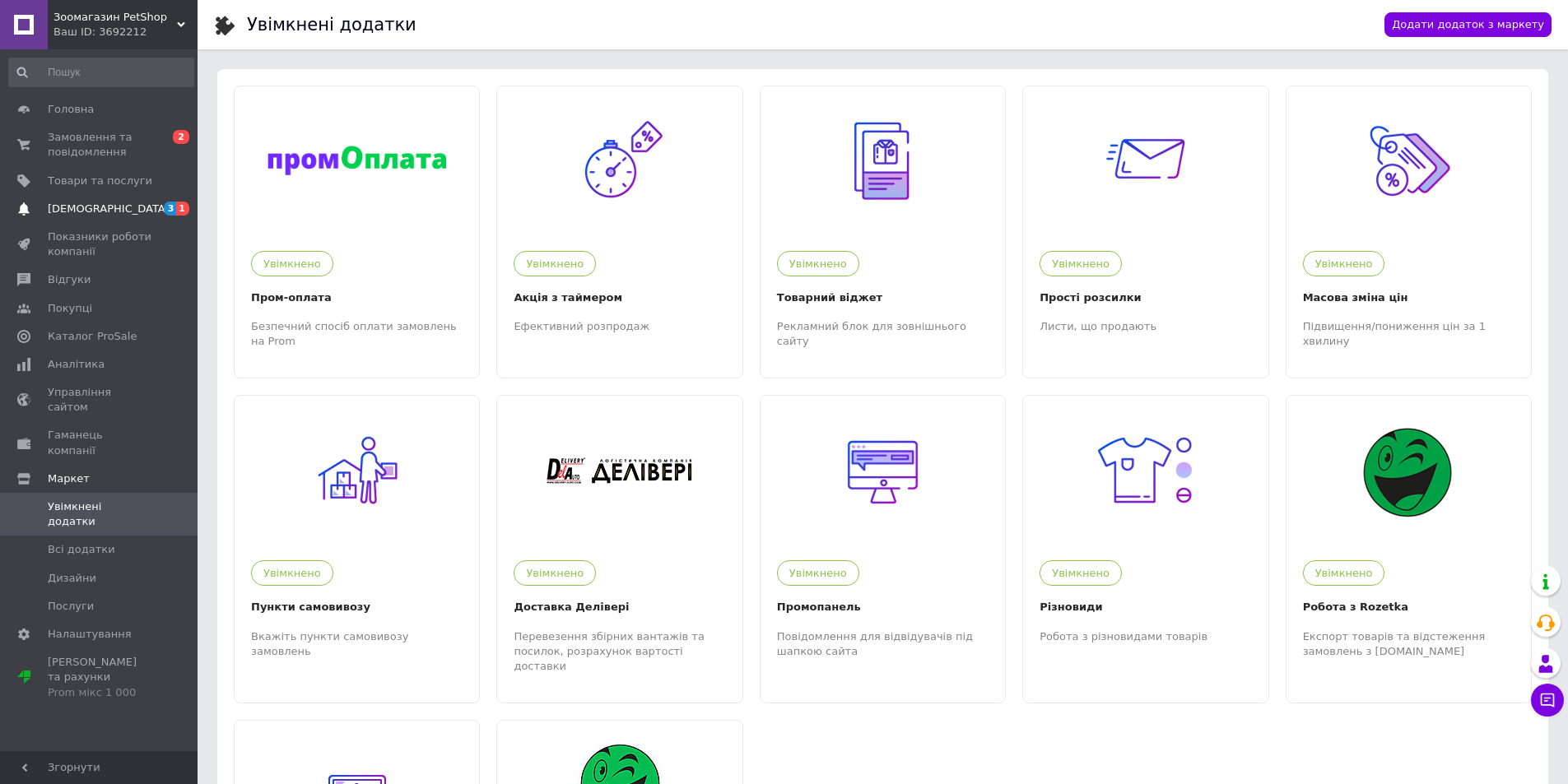
click at [67, 206] on span "[DEMOGRAPHIC_DATA]" at bounding box center [108, 208] width 122 height 15
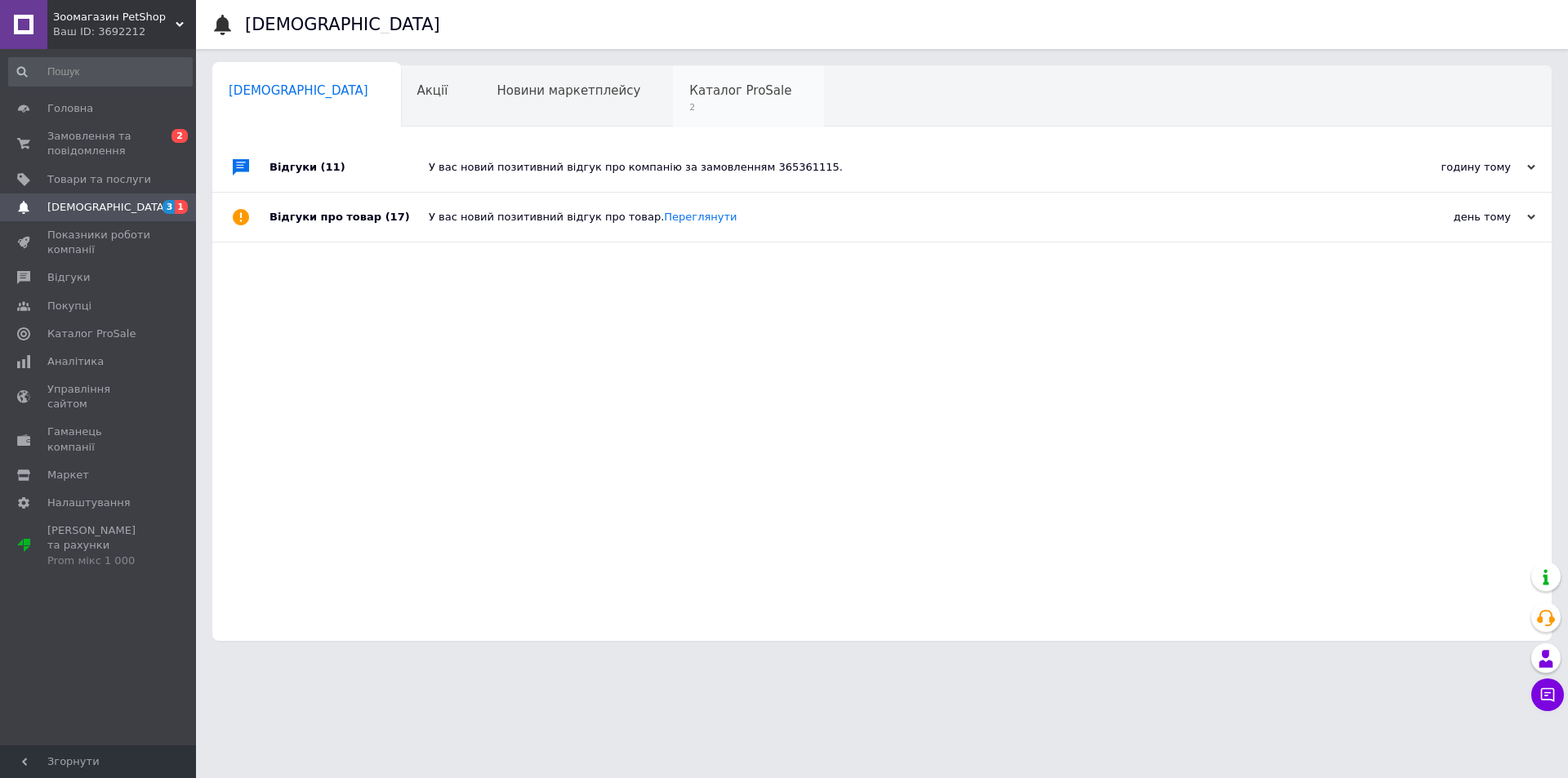
click at [690, 86] on span "Каталог ProSale" at bounding box center [740, 90] width 103 height 14
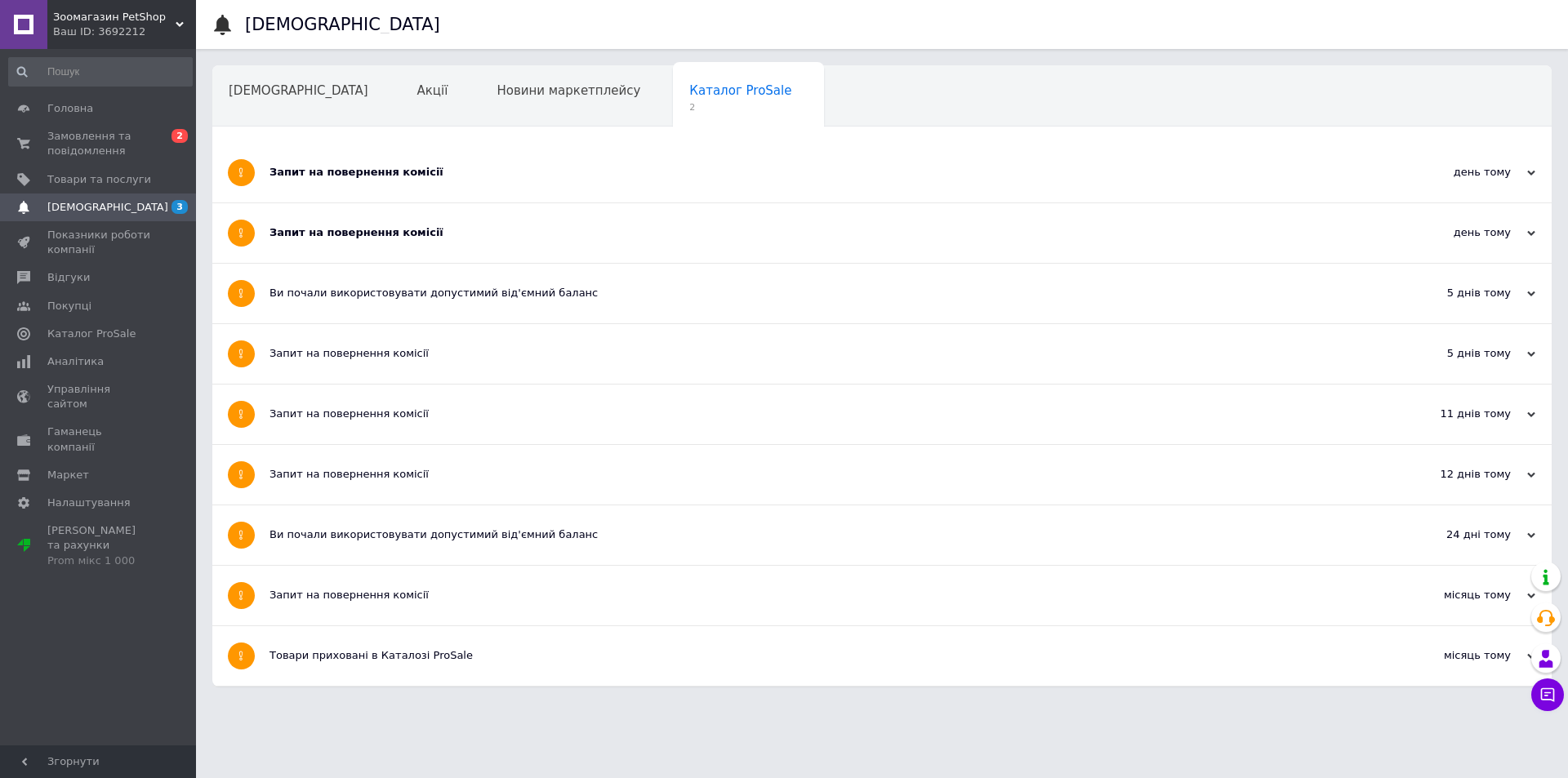
click at [372, 168] on div "Запит на повернення комісії" at bounding box center [821, 172] width 1103 height 14
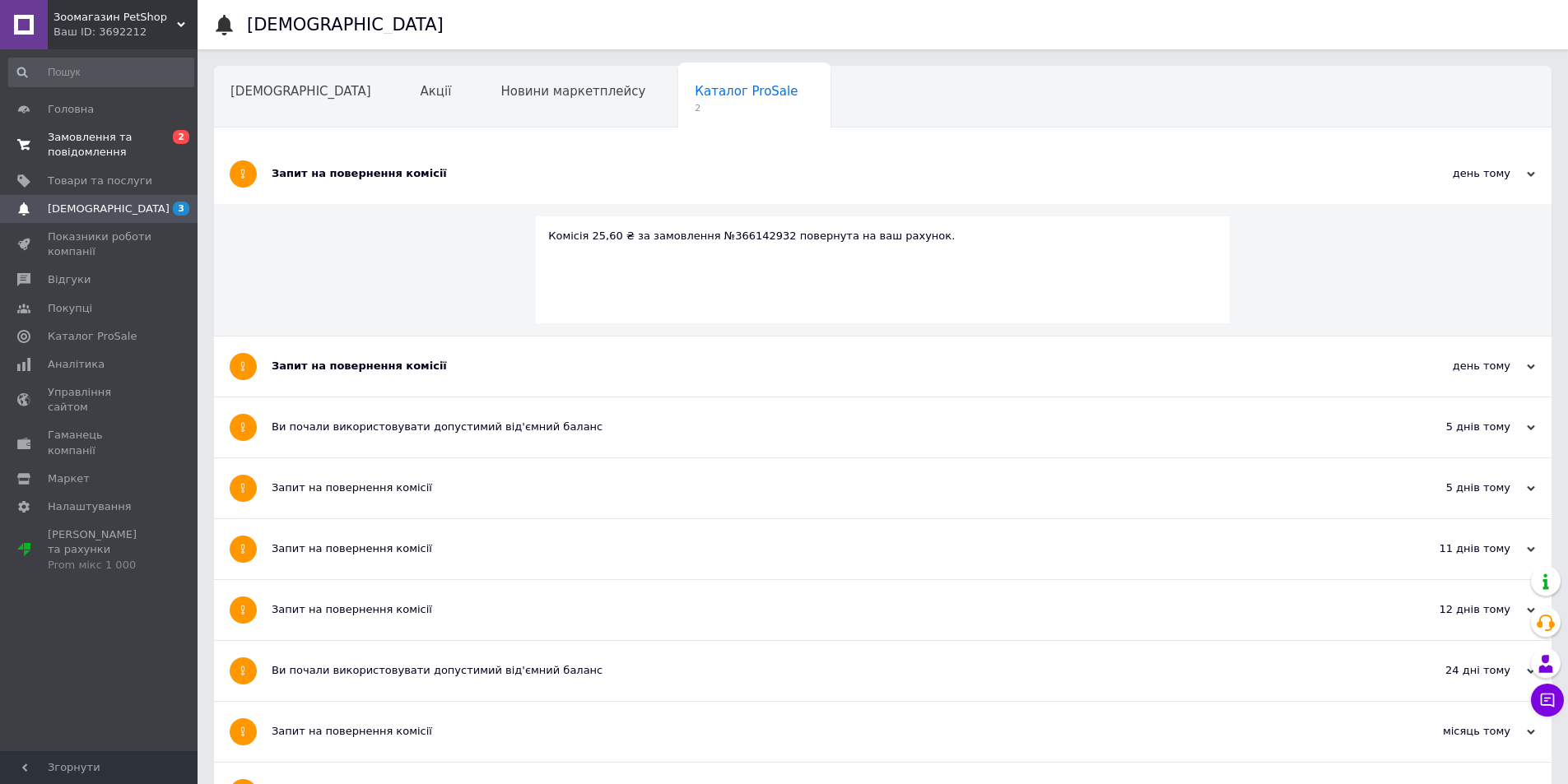
click at [85, 135] on span "Замовлення та повідомлення" at bounding box center [100, 144] width 104 height 30
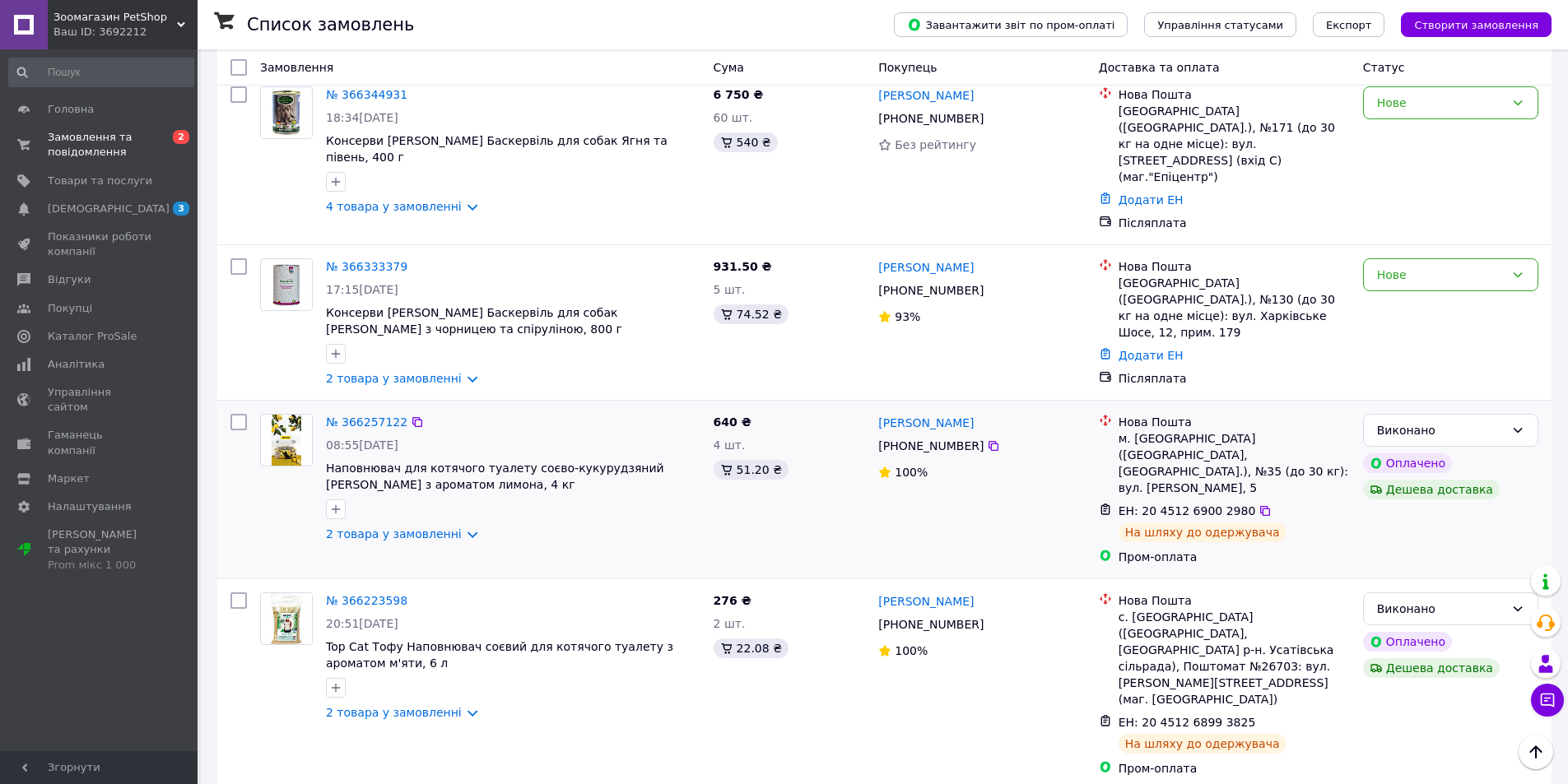
scroll to position [247, 0]
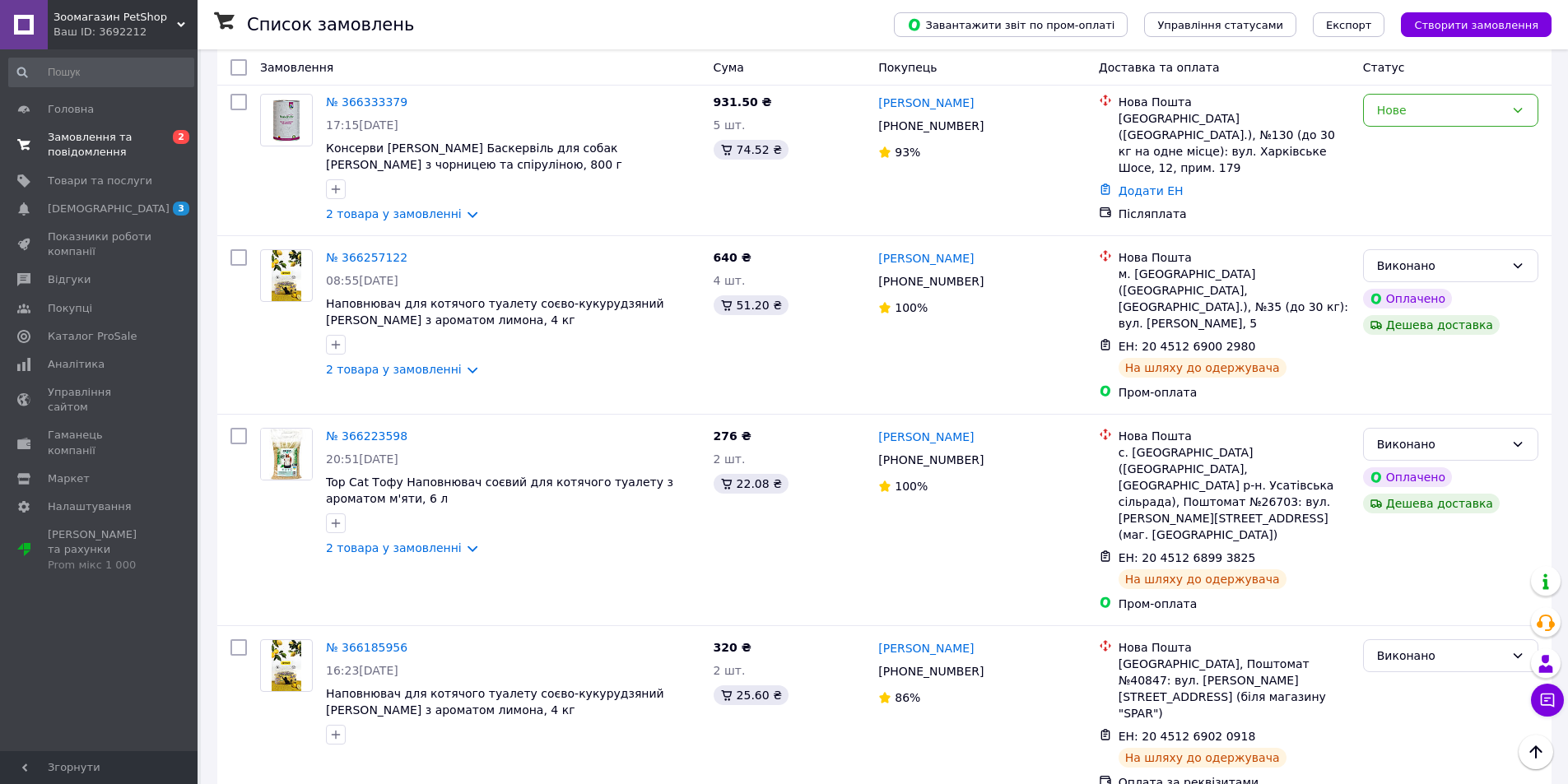
click at [75, 139] on span "Замовлення та повідомлення" at bounding box center [100, 144] width 104 height 30
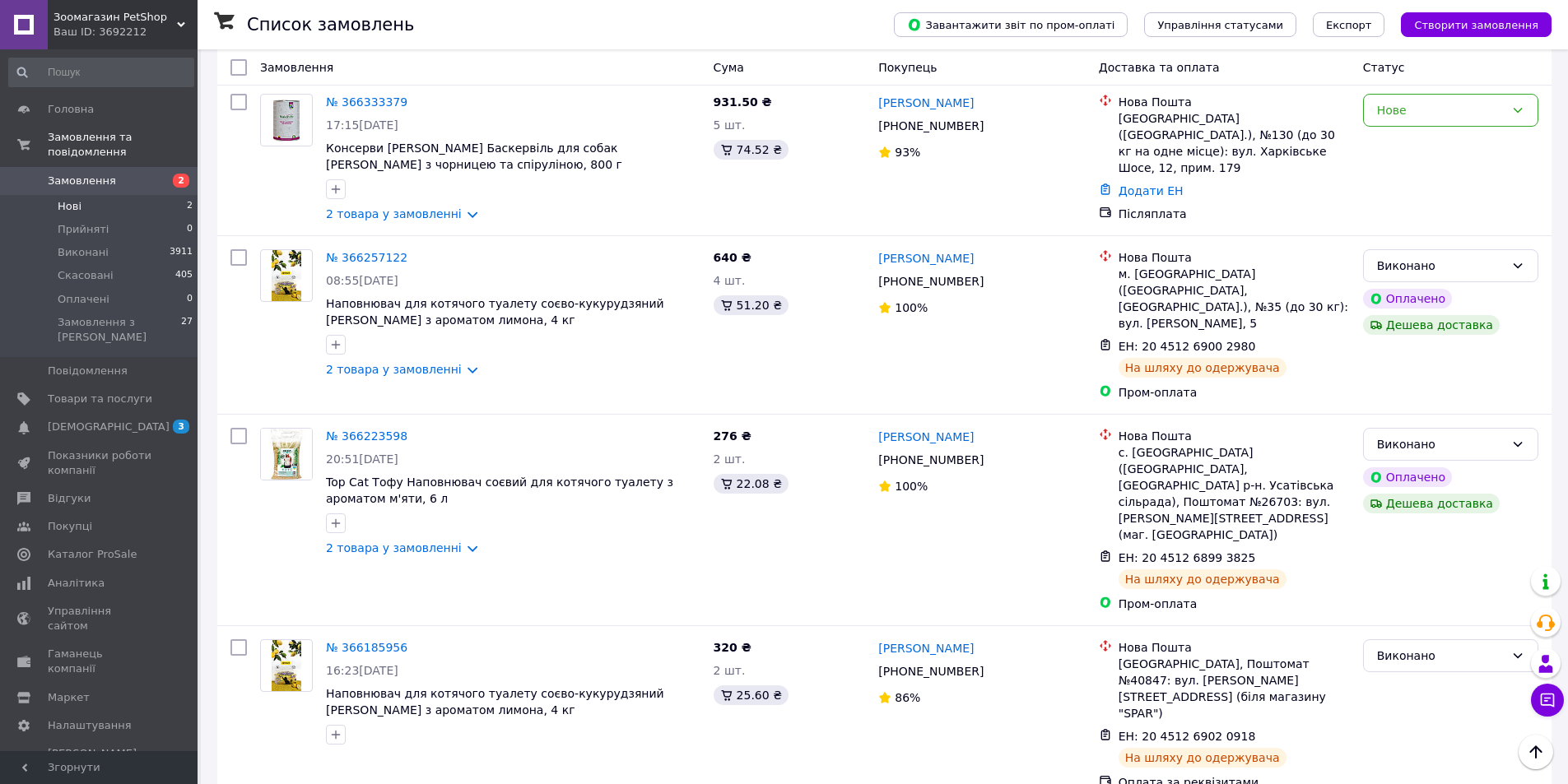
click at [67, 199] on span "Нові" at bounding box center [70, 206] width 24 height 15
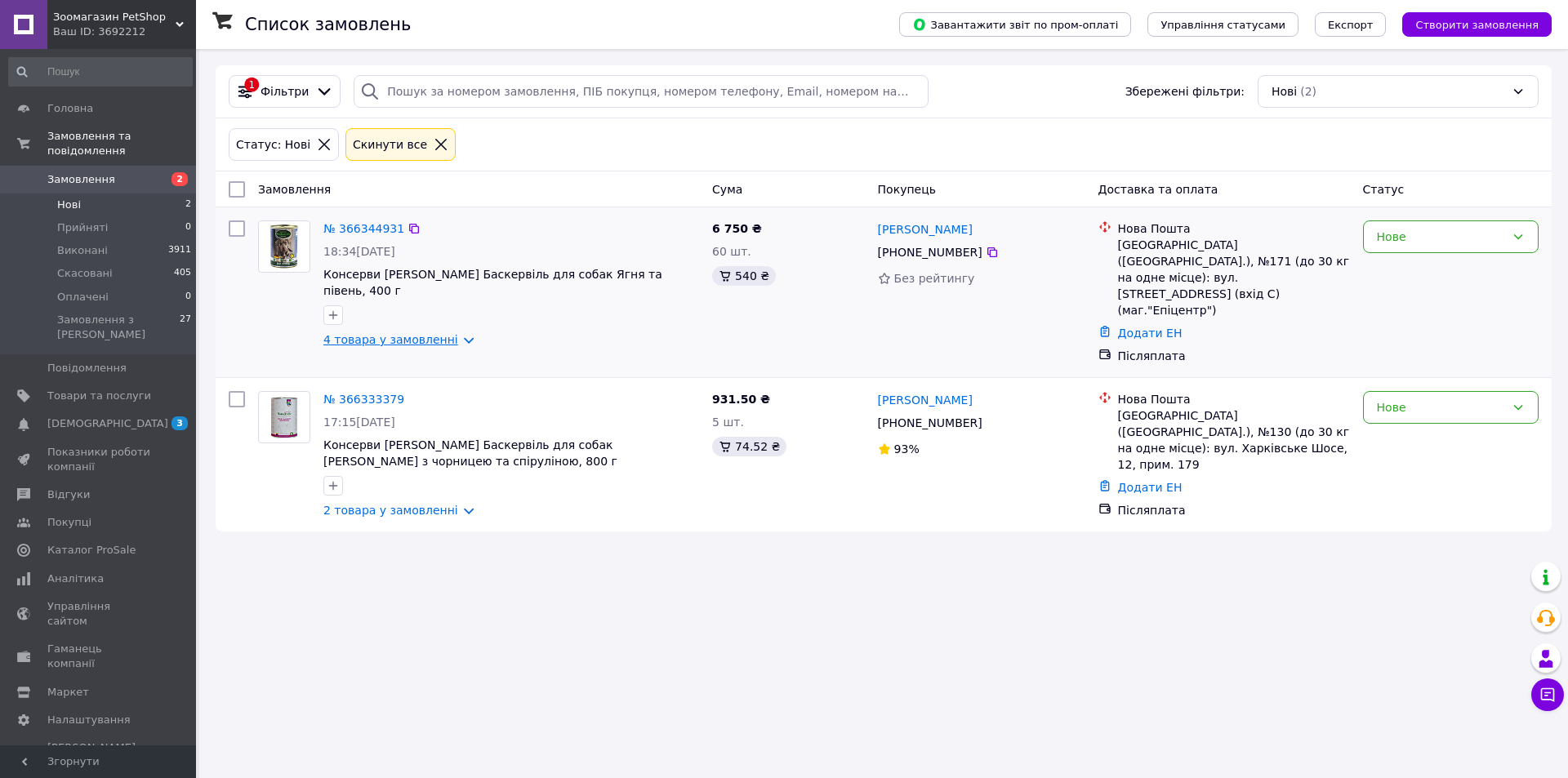
click at [383, 333] on link "4 товара у замовленні" at bounding box center [391, 339] width 135 height 13
